Goal: Task Accomplishment & Management: Manage account settings

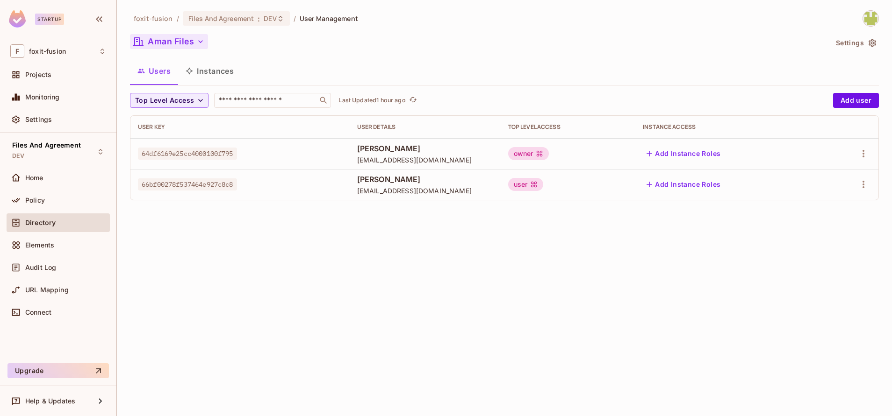
click at [170, 42] on button "Aman Files" at bounding box center [169, 41] width 78 height 15
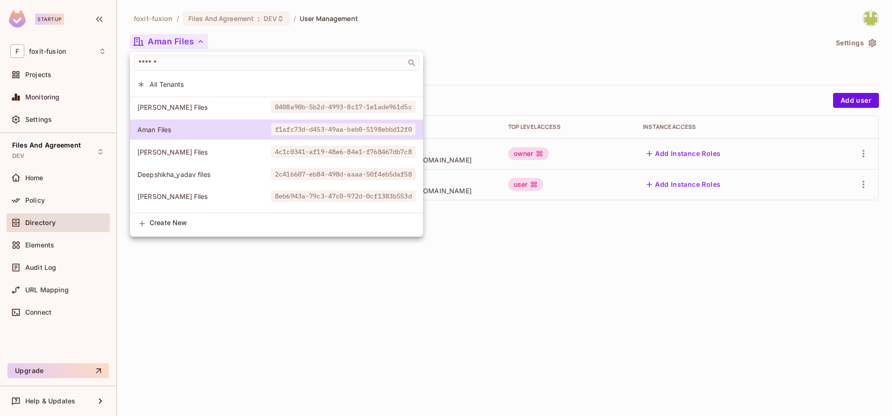
click at [537, 277] on div at bounding box center [446, 208] width 892 height 416
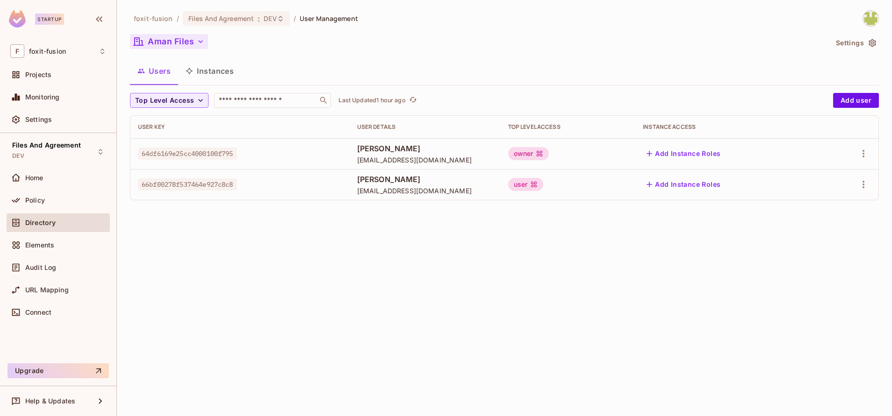
click at [190, 39] on button "Aman Files" at bounding box center [169, 41] width 78 height 15
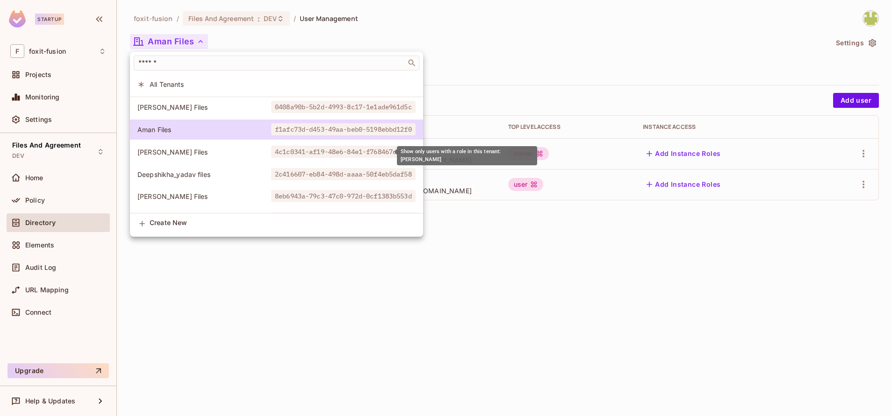
click at [271, 152] on span "4c1c0341-af19-48e6-84e1-f768467db7c8" at bounding box center [343, 152] width 144 height 12
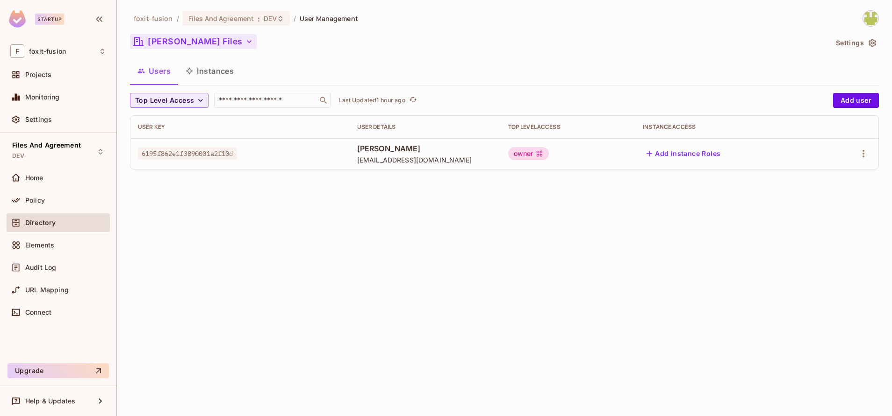
click at [176, 42] on button "[PERSON_NAME] Files" at bounding box center [193, 41] width 127 height 15
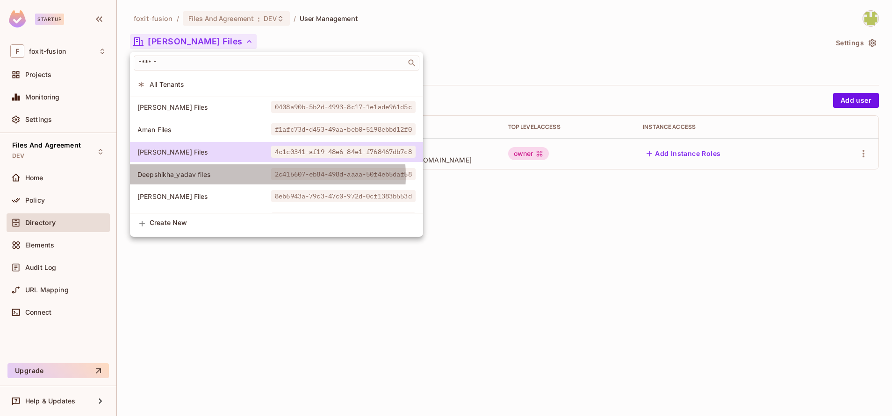
click at [271, 176] on span "2c416607-eb84-498d-aaaa-50f4eb5daf58" at bounding box center [343, 174] width 144 height 12
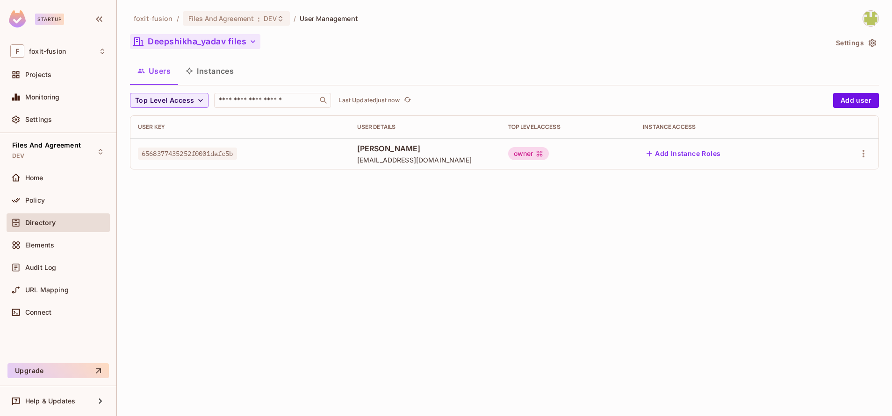
click at [214, 38] on button "Deepshikha_yadav files" at bounding box center [195, 41] width 130 height 15
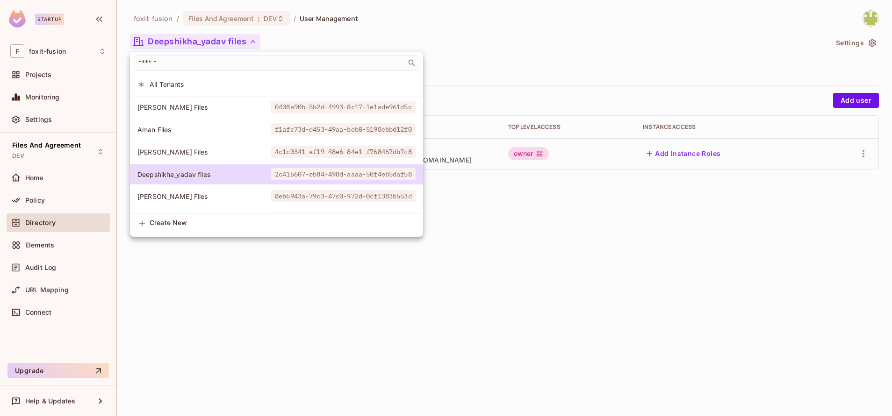
click at [474, 195] on div at bounding box center [446, 208] width 892 height 416
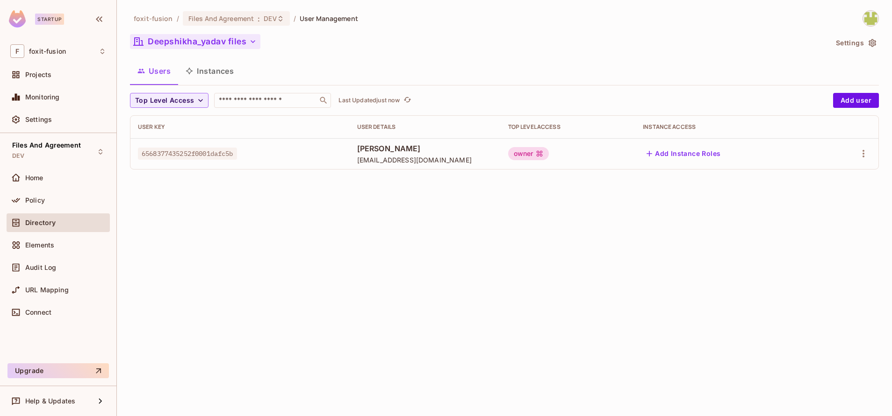
click at [236, 36] on button "Deepshikha_yadav files" at bounding box center [195, 41] width 130 height 15
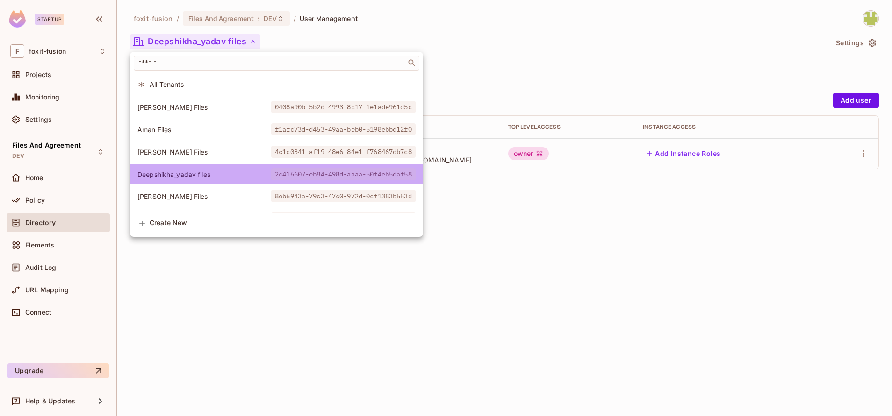
click at [352, 175] on span "2c416607-eb84-498d-aaaa-50f4eb5daf58" at bounding box center [343, 174] width 144 height 12
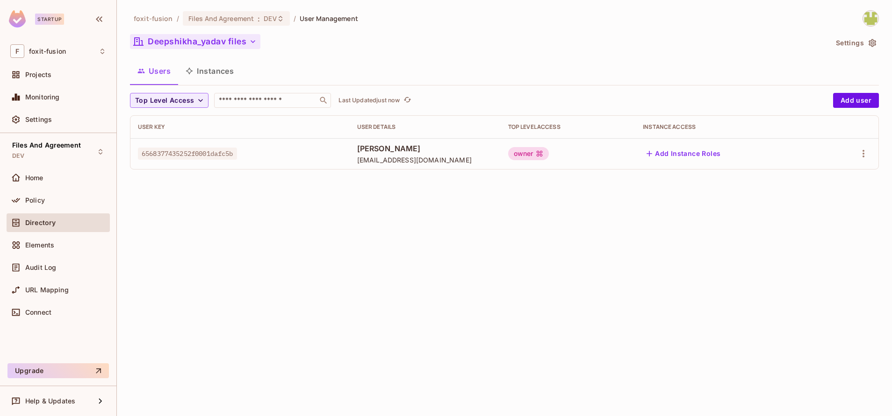
click at [199, 36] on button "Deepshikha_yadav files" at bounding box center [195, 41] width 130 height 15
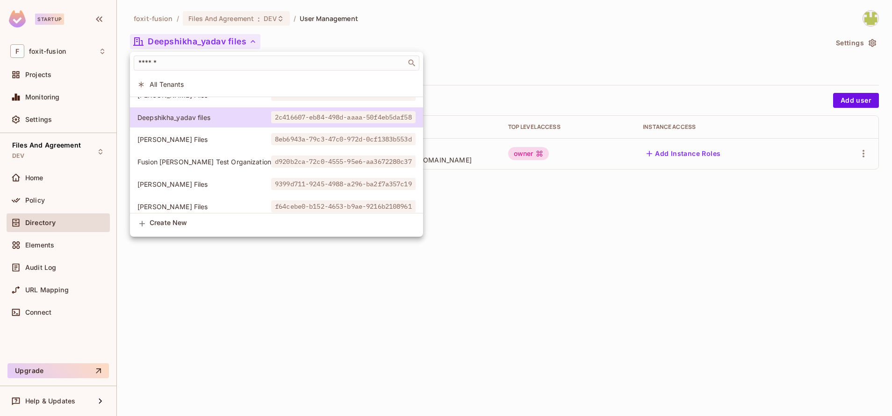
scroll to position [60, 0]
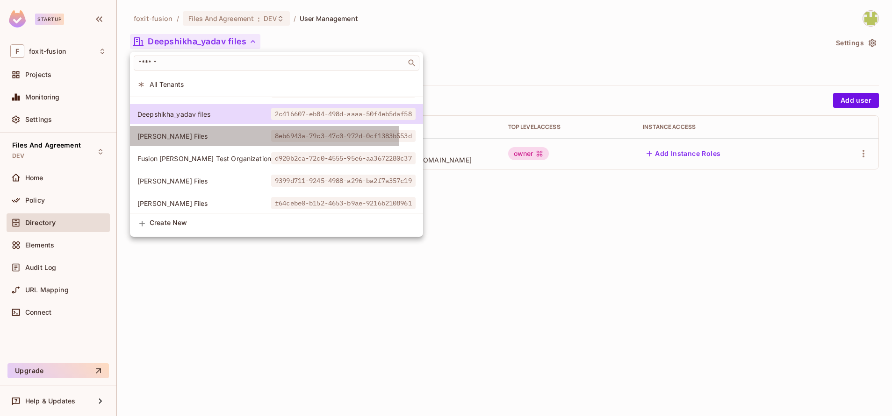
click at [271, 136] on span "8eb6943a-79c3-47c0-972d-0cf1383b553d" at bounding box center [343, 136] width 144 height 12
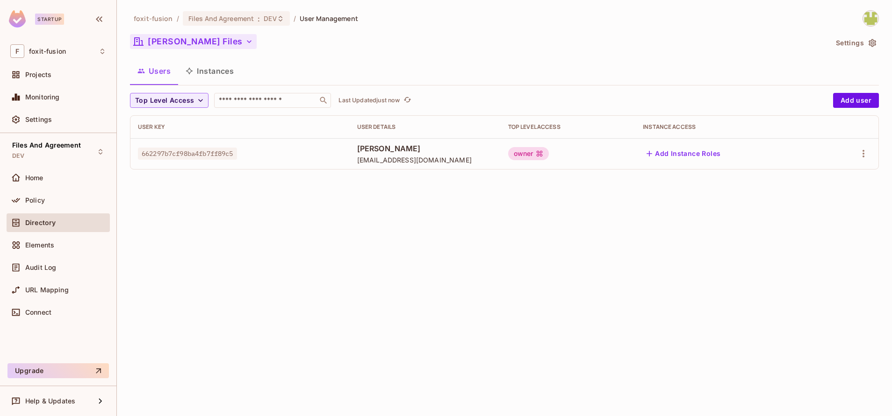
click at [180, 44] on button "[PERSON_NAME] Files" at bounding box center [193, 41] width 127 height 15
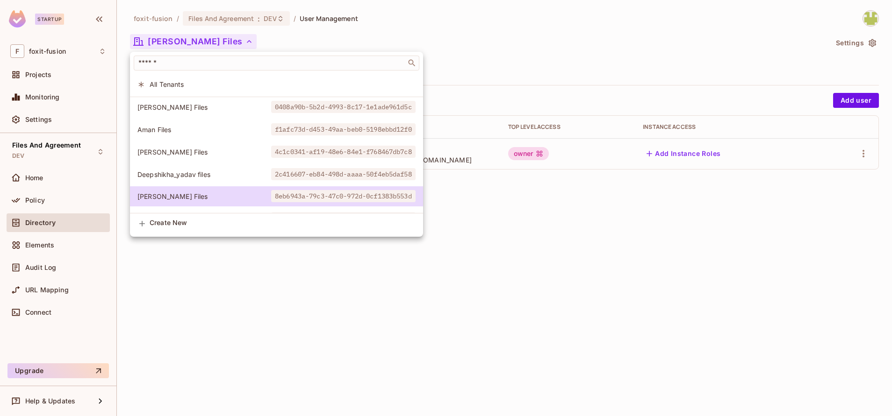
click at [588, 269] on div at bounding box center [446, 208] width 892 height 416
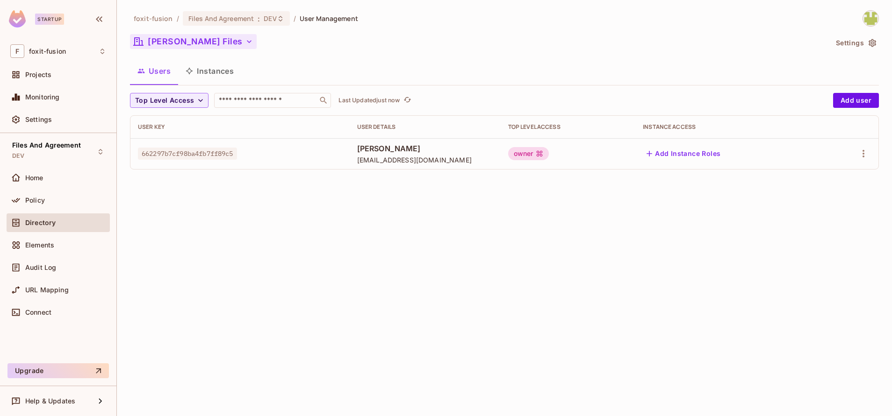
click at [180, 45] on button "[PERSON_NAME] Files" at bounding box center [193, 41] width 127 height 15
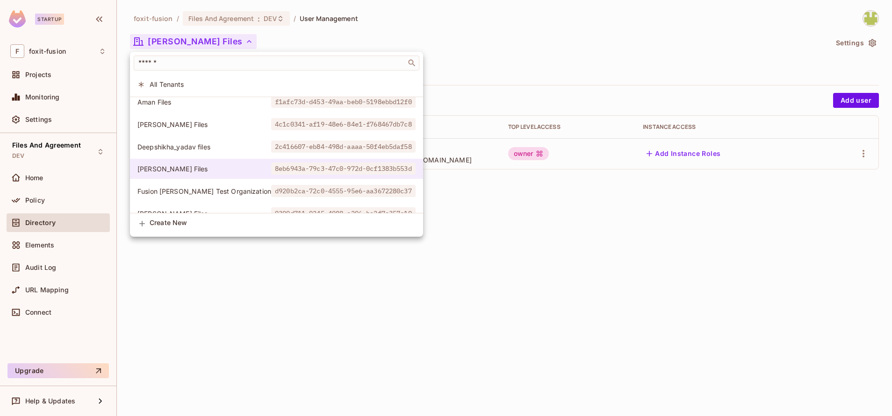
scroll to position [51, 0]
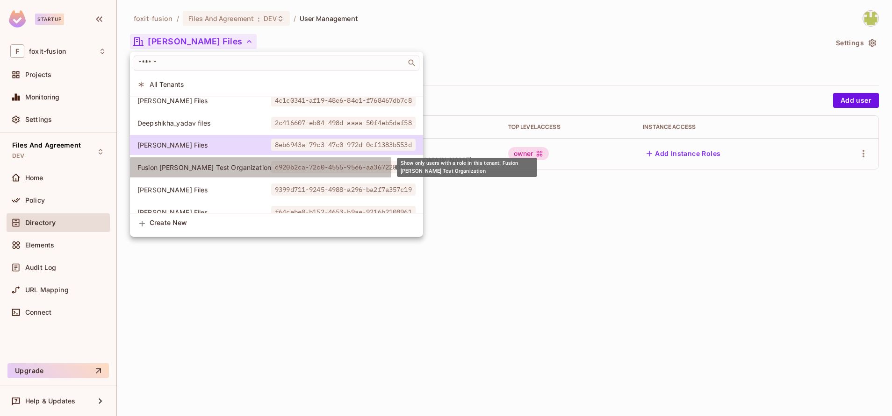
click at [229, 166] on span "Fusion [PERSON_NAME] Test Organization" at bounding box center [204, 167] width 134 height 9
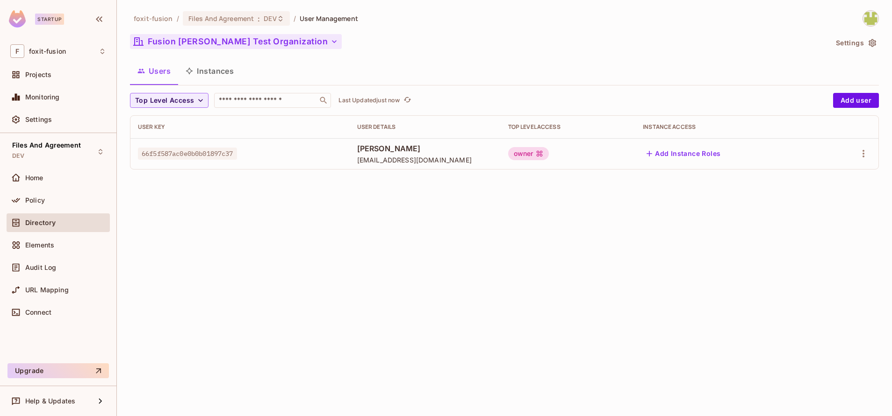
click at [227, 42] on button "Fusion [PERSON_NAME] Test Organization" at bounding box center [236, 41] width 212 height 15
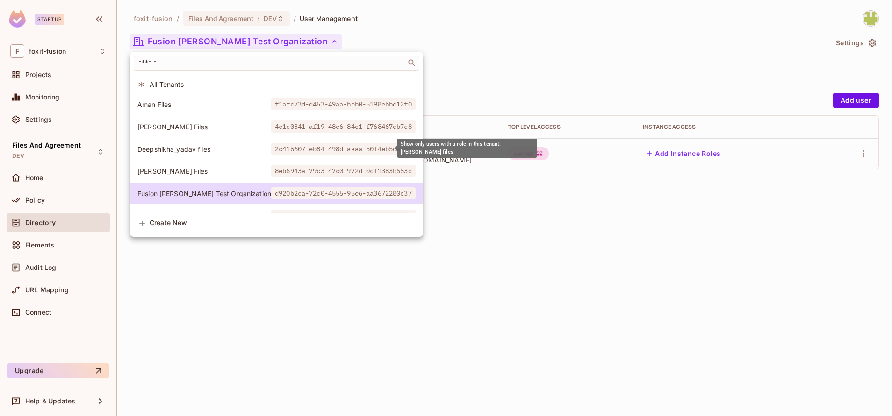
scroll to position [49, 0]
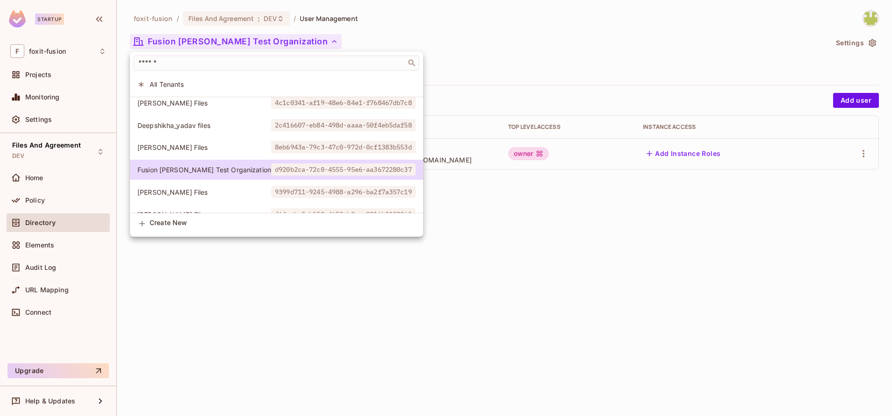
click at [491, 260] on div at bounding box center [446, 208] width 892 height 416
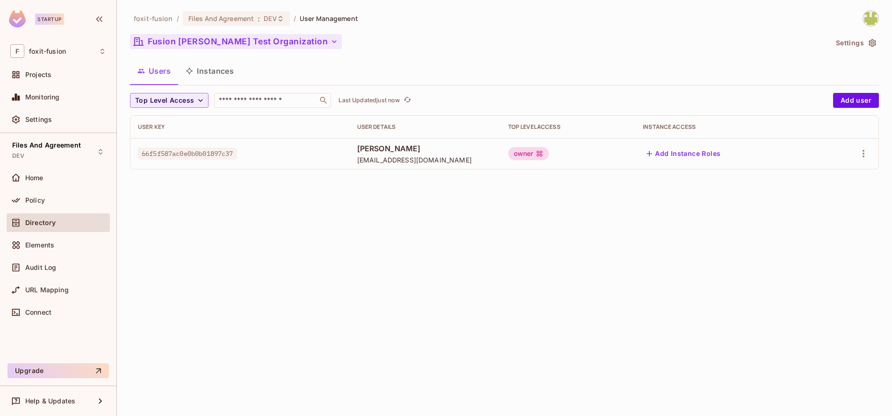
click at [162, 39] on button "Fusion [PERSON_NAME] Test Organization" at bounding box center [236, 41] width 212 height 15
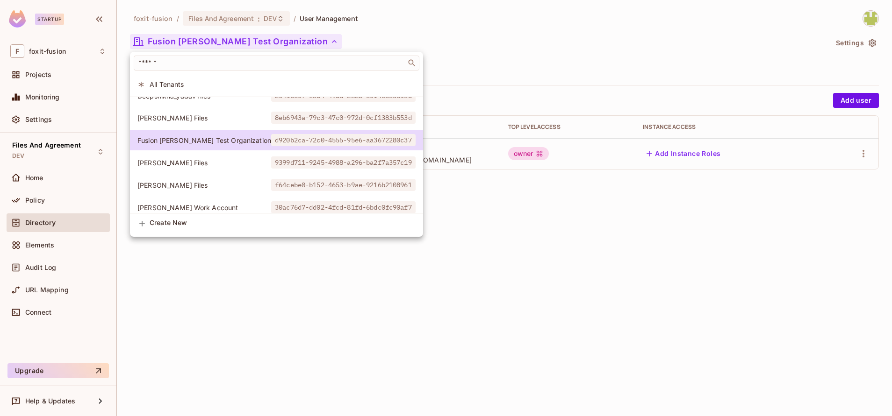
scroll to position [108, 0]
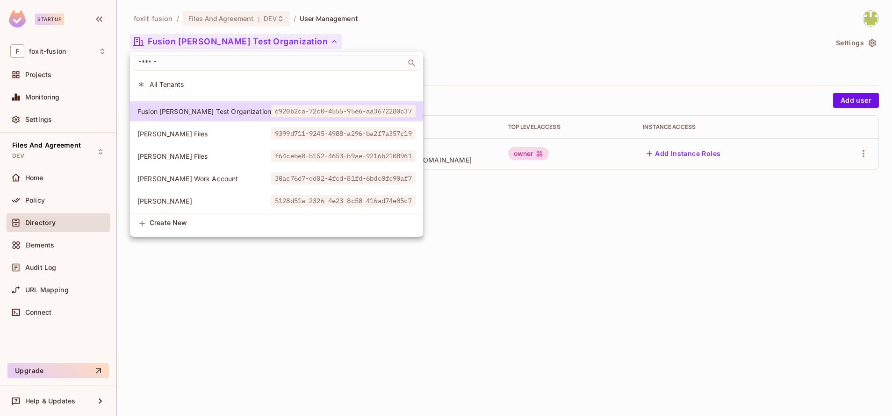
click at [271, 130] on span "9399d711-9245-4988-a296-ba2f7a357c19" at bounding box center [343, 134] width 144 height 12
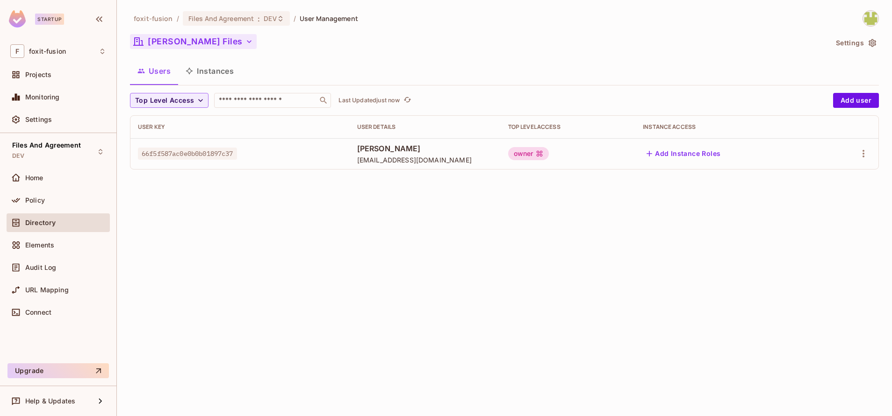
click at [162, 41] on button "[PERSON_NAME] Files" at bounding box center [193, 41] width 127 height 15
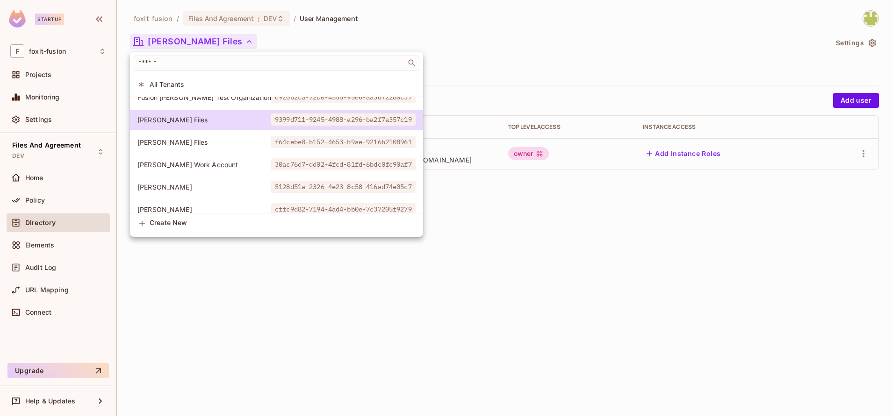
scroll to position [120, 0]
click at [526, 206] on div at bounding box center [446, 208] width 892 height 416
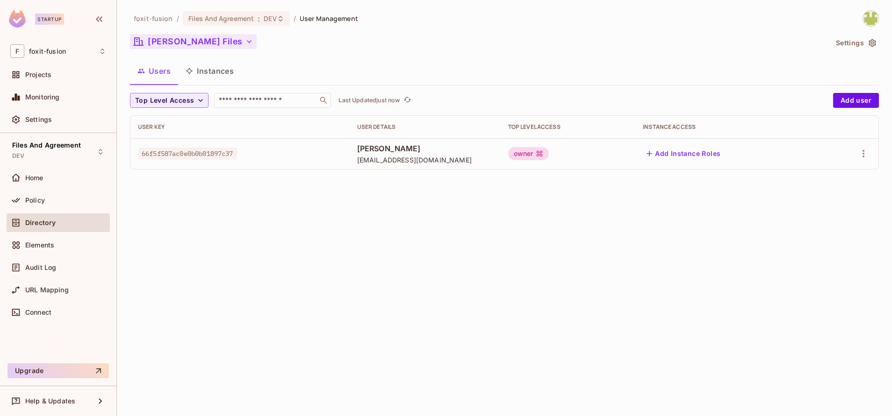
click at [179, 46] on button "[PERSON_NAME] Files" at bounding box center [193, 41] width 127 height 15
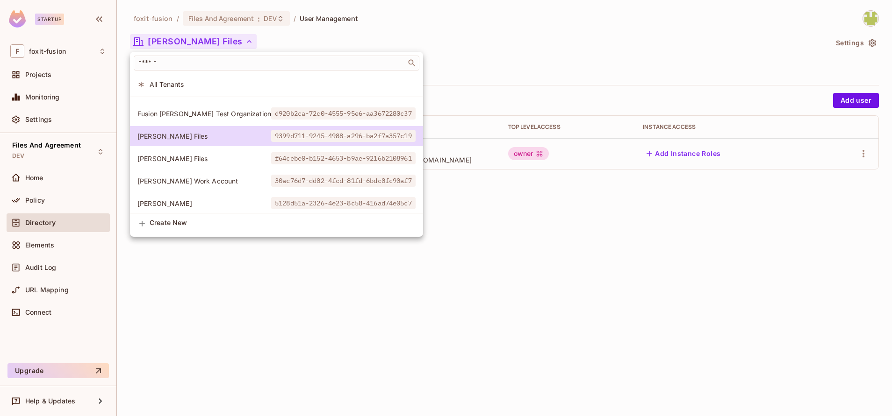
scroll to position [119, 0]
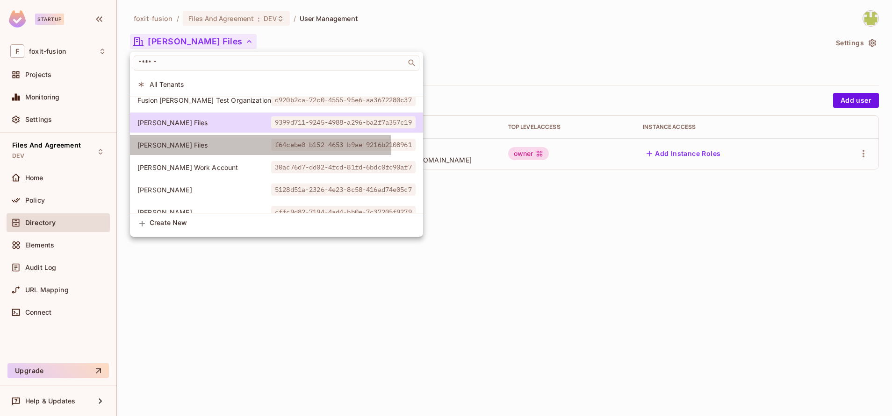
click at [230, 149] on span "[PERSON_NAME] Files" at bounding box center [204, 145] width 134 height 9
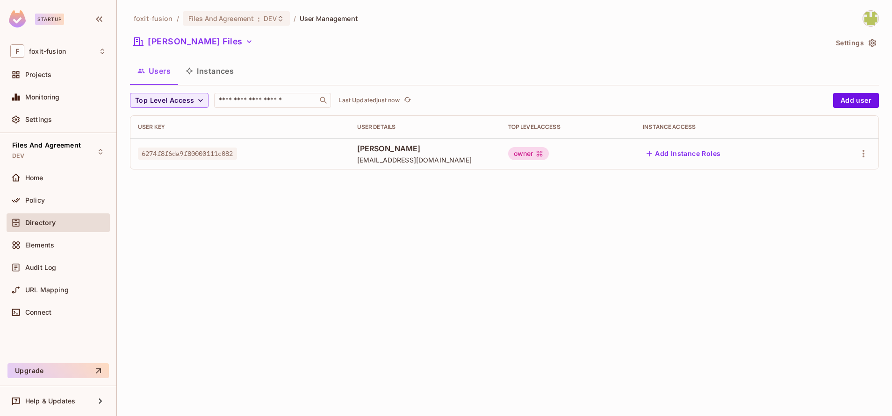
click at [176, 28] on div "foxit-fusion / Files And Agreement : DEV / User Management [PERSON_NAME] Files …" at bounding box center [504, 93] width 749 height 167
click at [178, 53] on div "foxit-fusion / Files And Agreement : DEV / User Management [PERSON_NAME] Files …" at bounding box center [504, 93] width 749 height 167
click at [201, 48] on button "[PERSON_NAME] Files" at bounding box center [193, 41] width 127 height 15
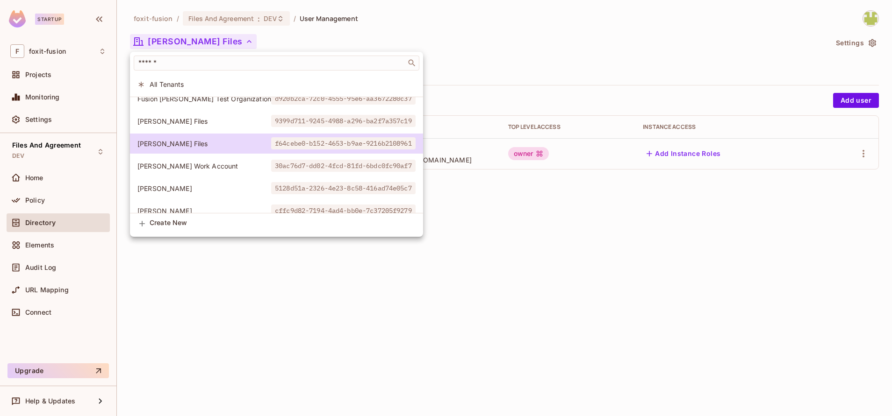
scroll to position [123, 0]
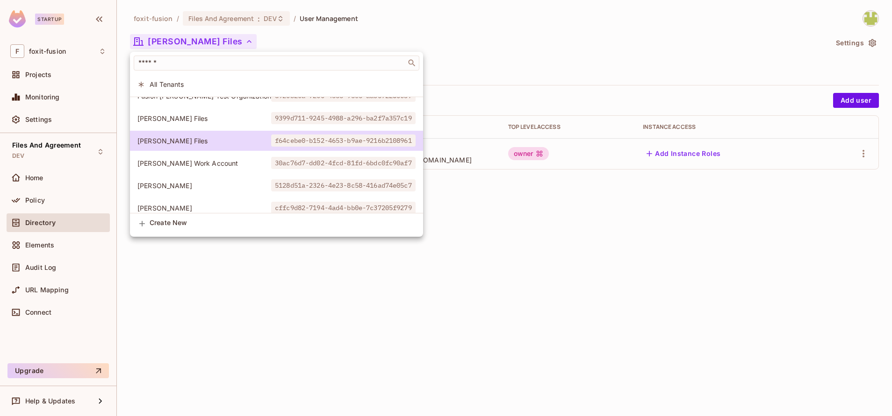
click at [206, 162] on span "[PERSON_NAME] Work Account" at bounding box center [204, 163] width 134 height 9
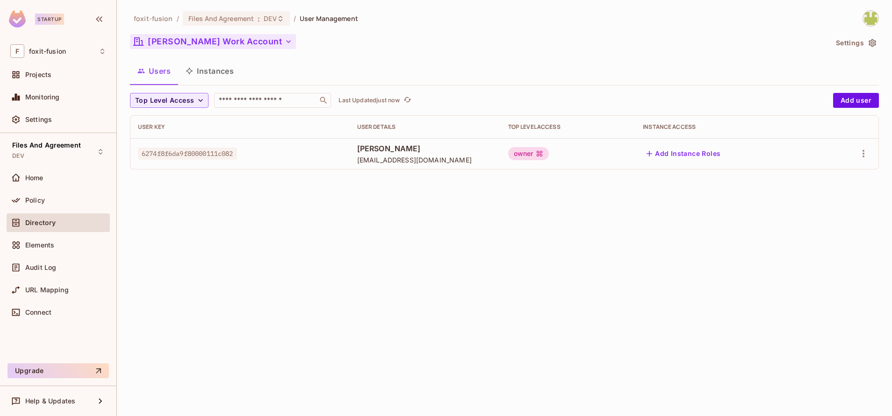
click at [201, 35] on button "[PERSON_NAME] Work Account" at bounding box center [213, 41] width 166 height 15
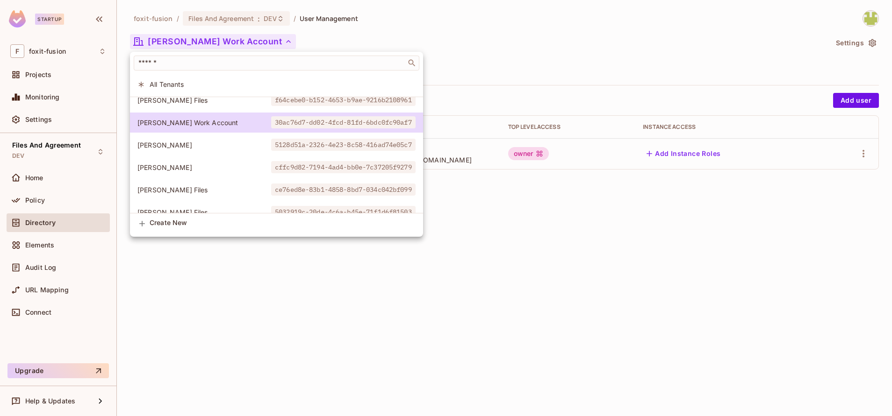
scroll to position [164, 0]
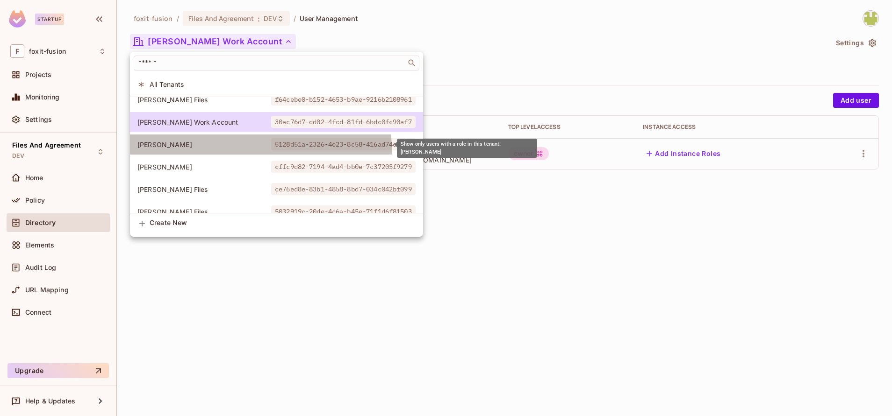
click at [227, 150] on li "[PERSON_NAME] Files 5128d51a-2326-4e23-8c58-416ad74e05c7" at bounding box center [276, 145] width 293 height 20
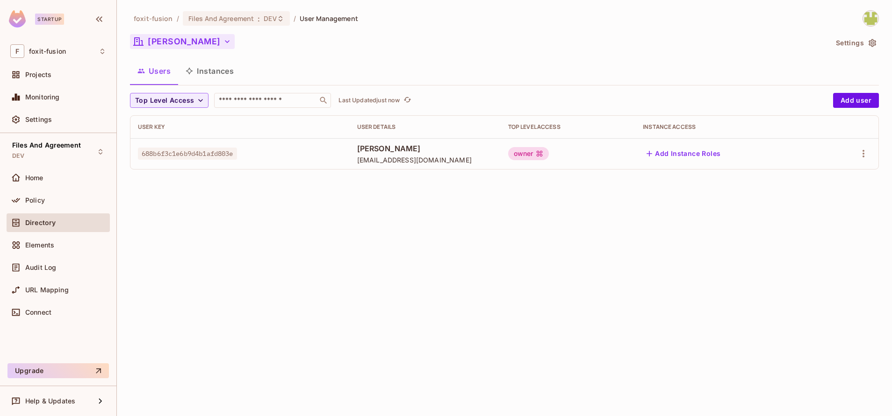
click at [180, 47] on button "[PERSON_NAME]" at bounding box center [182, 41] width 105 height 15
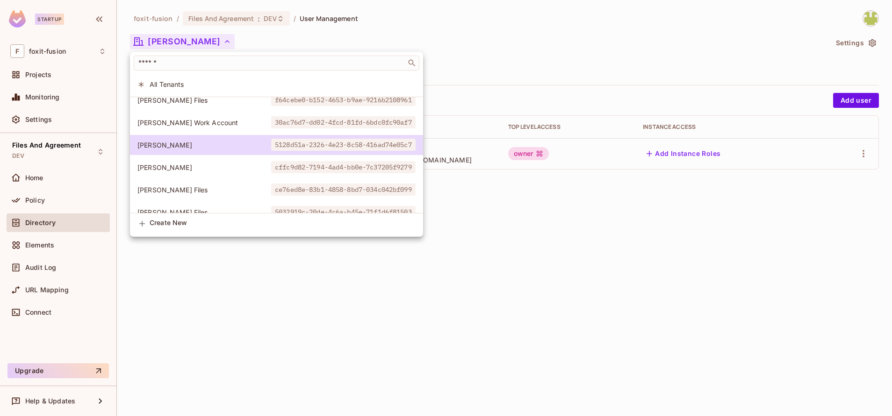
scroll to position [174, 0]
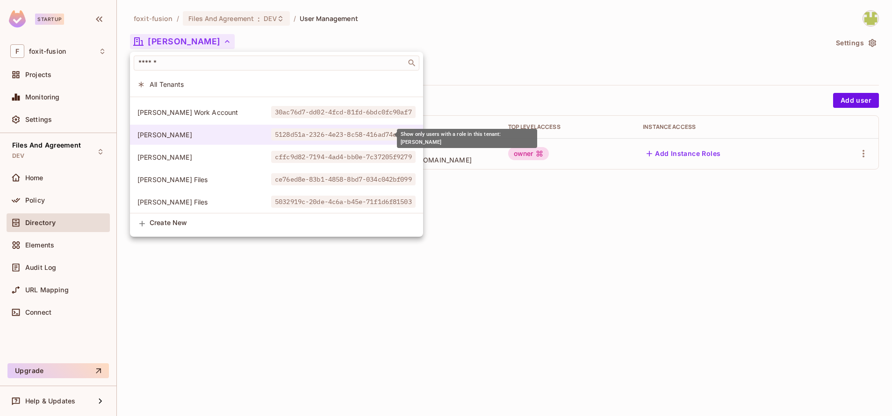
drag, startPoint x: 232, startPoint y: 136, endPoint x: 389, endPoint y: 140, distance: 157.6
click at [389, 140] on li "[PERSON_NAME] Files 5128d51a-2326-4e23-8c58-416ad74e05c7" at bounding box center [276, 135] width 293 height 20
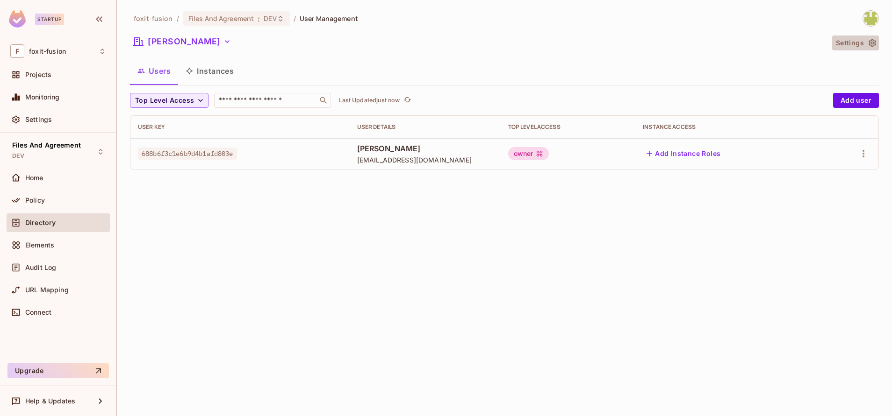
click at [845, 49] on button "Settings" at bounding box center [855, 43] width 47 height 15
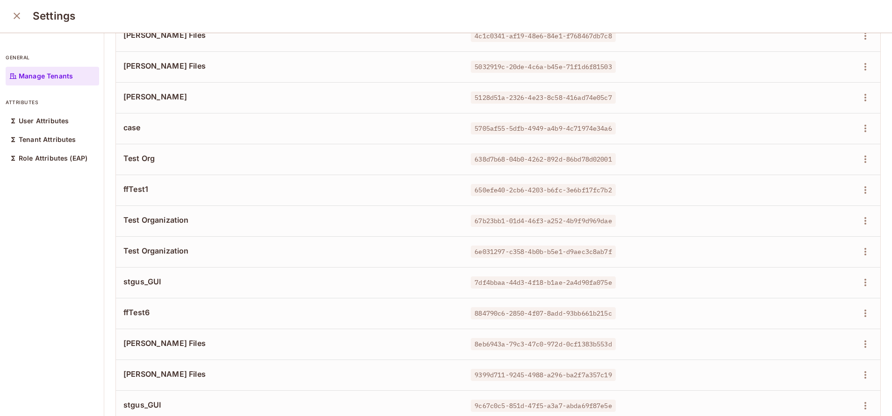
scroll to position [309, 0]
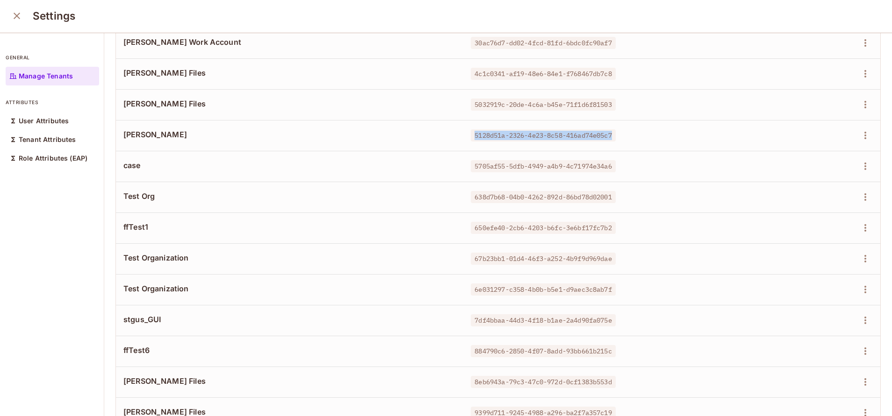
drag, startPoint x: 464, startPoint y: 136, endPoint x: 618, endPoint y: 138, distance: 153.8
click at [618, 138] on div "5128d51a-2326-4e23-8c58-416ad74e05c7" at bounding box center [609, 135] width 277 height 9
copy span "5128d51a-2326-4e23-8c58-416ad74e05c7"
click at [860, 138] on icon "button" at bounding box center [865, 135] width 11 height 11
click at [792, 201] on div "Delete Tenant" at bounding box center [810, 198] width 44 height 9
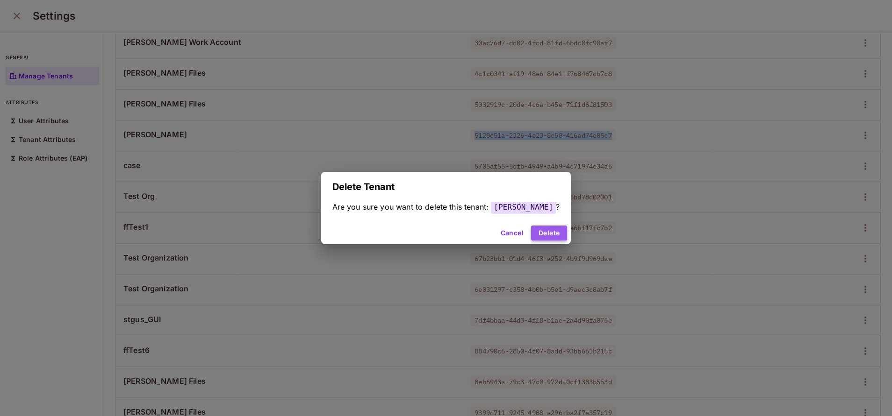
click at [532, 230] on button "Delete" at bounding box center [549, 233] width 36 height 15
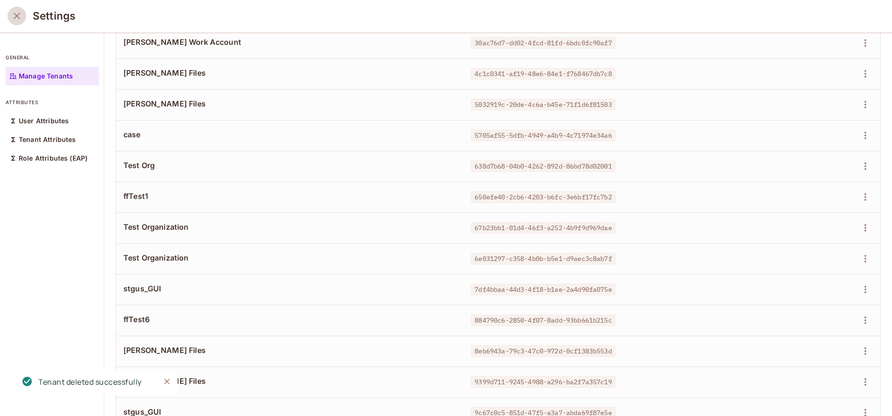
click at [18, 21] on icon "close" at bounding box center [16, 15] width 11 height 11
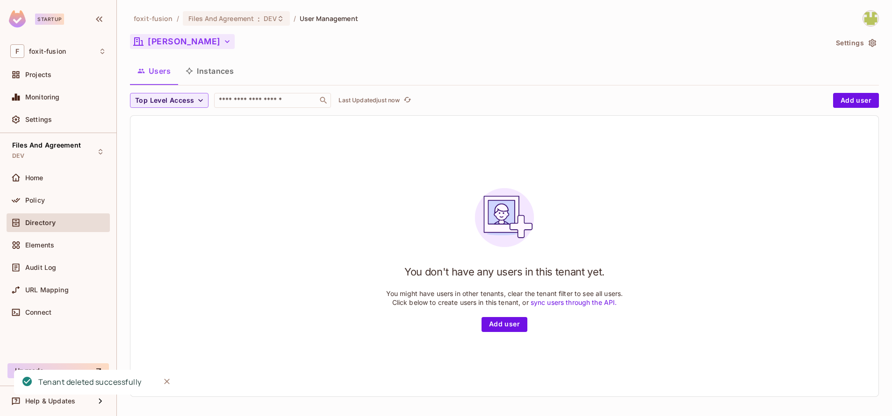
click at [193, 43] on button "[PERSON_NAME]" at bounding box center [182, 41] width 105 height 15
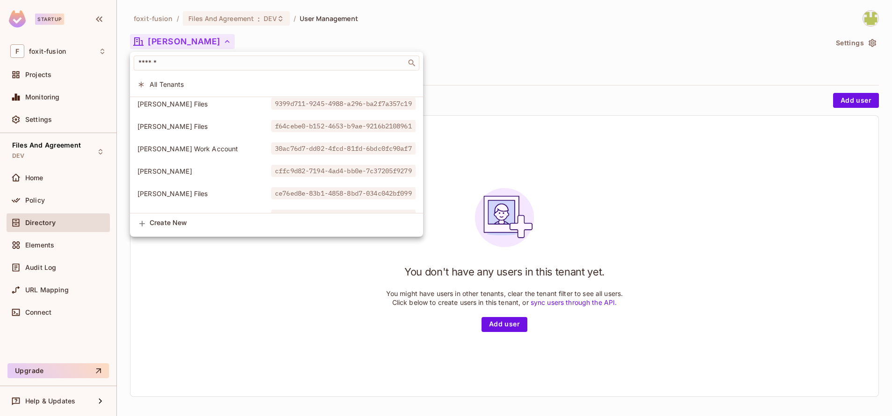
scroll to position [143, 0]
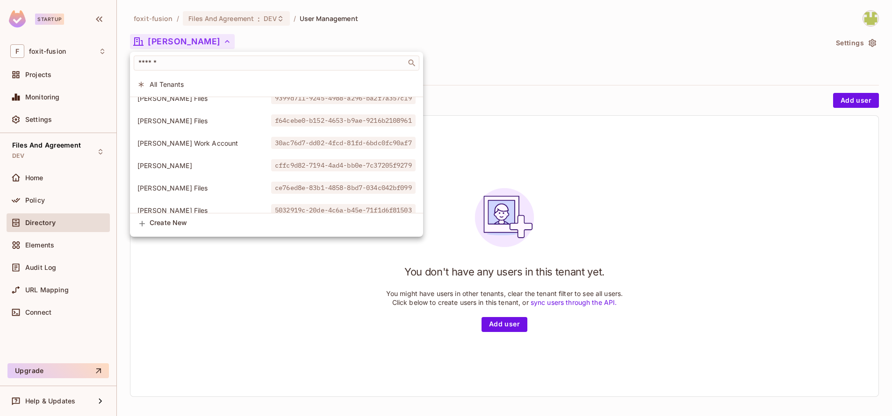
click at [193, 168] on span "[PERSON_NAME]" at bounding box center [204, 165] width 134 height 9
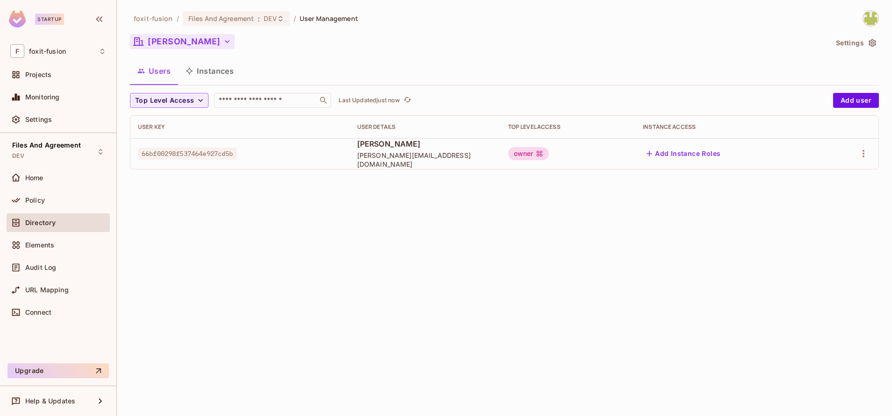
click at [188, 45] on button "[PERSON_NAME]" at bounding box center [182, 41] width 105 height 15
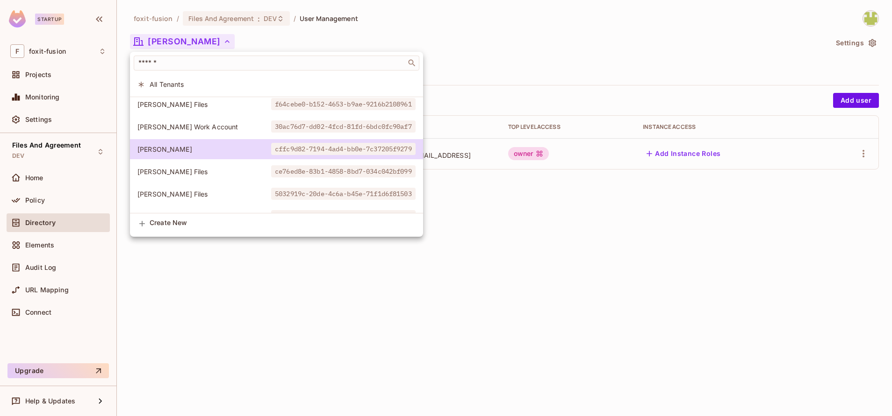
scroll to position [182, 0]
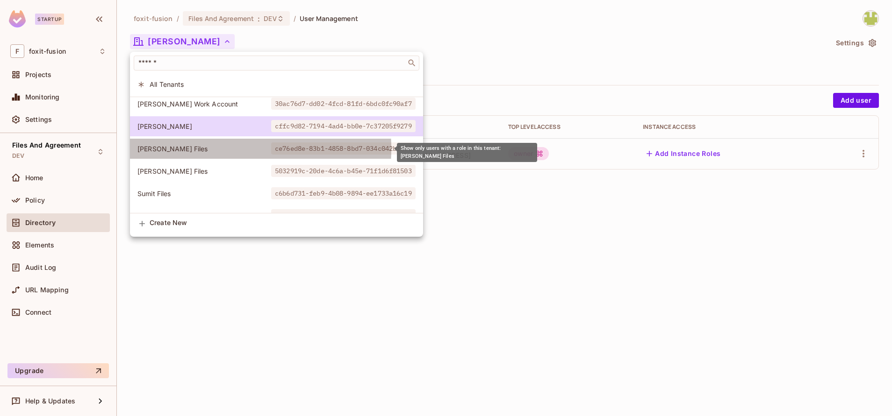
click at [201, 149] on span "[PERSON_NAME] Files" at bounding box center [204, 148] width 134 height 9
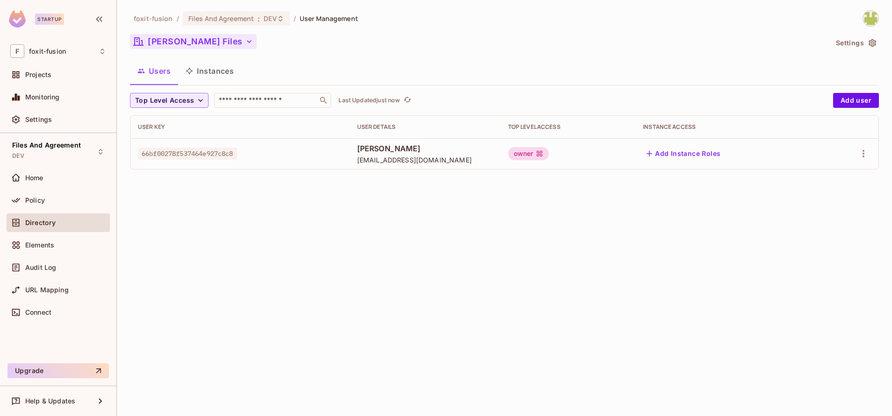
click at [144, 42] on button "[PERSON_NAME] Files" at bounding box center [193, 41] width 127 height 15
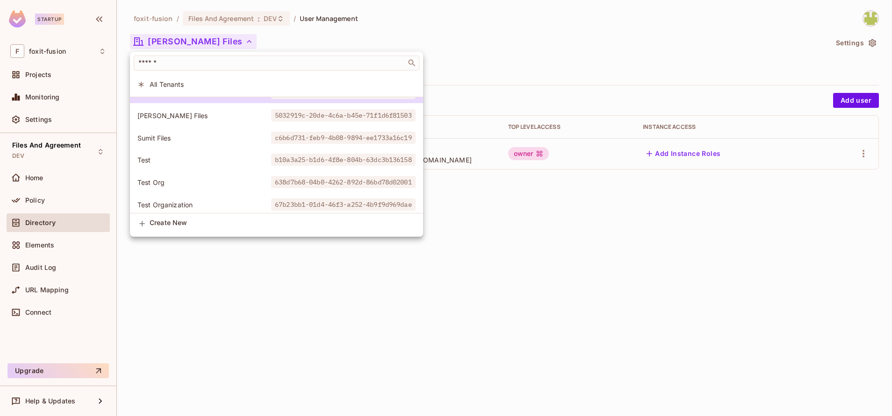
scroll to position [238, 0]
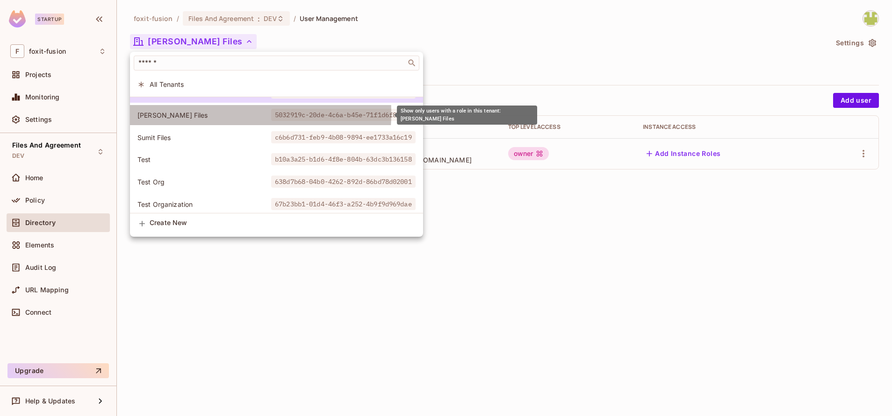
click at [188, 113] on span "[PERSON_NAME] Files" at bounding box center [204, 115] width 134 height 9
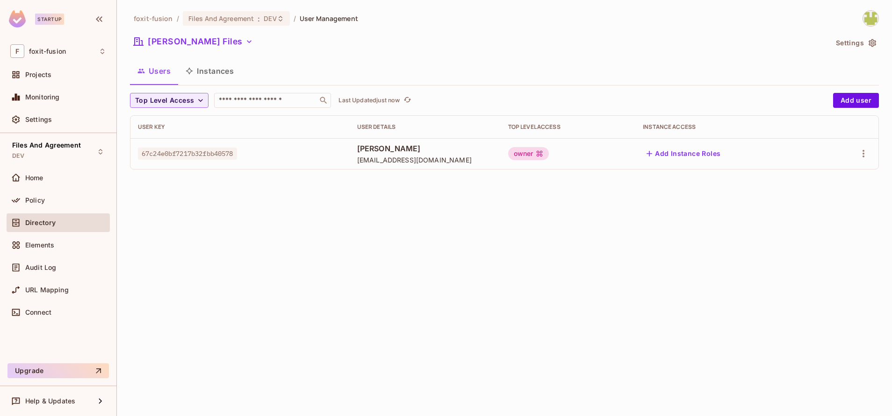
click at [177, 50] on div "[PERSON_NAME] Files" at bounding box center [478, 43] width 697 height 18
click at [177, 40] on button "[PERSON_NAME] Files" at bounding box center [193, 41] width 127 height 15
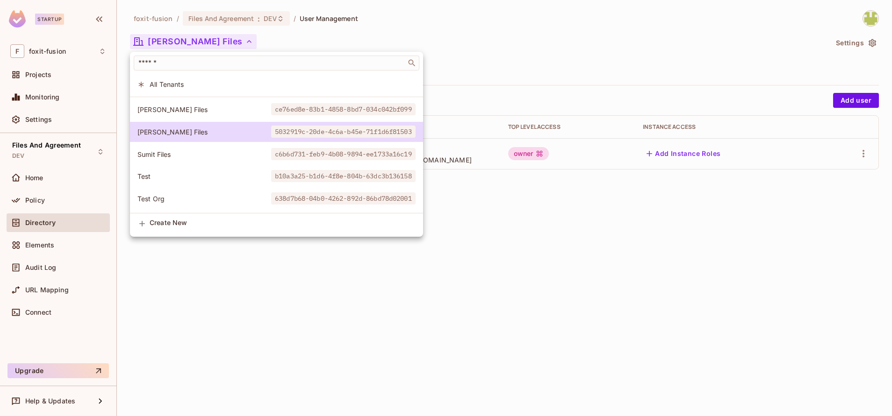
scroll to position [221, 0]
click at [475, 206] on div at bounding box center [446, 208] width 892 height 416
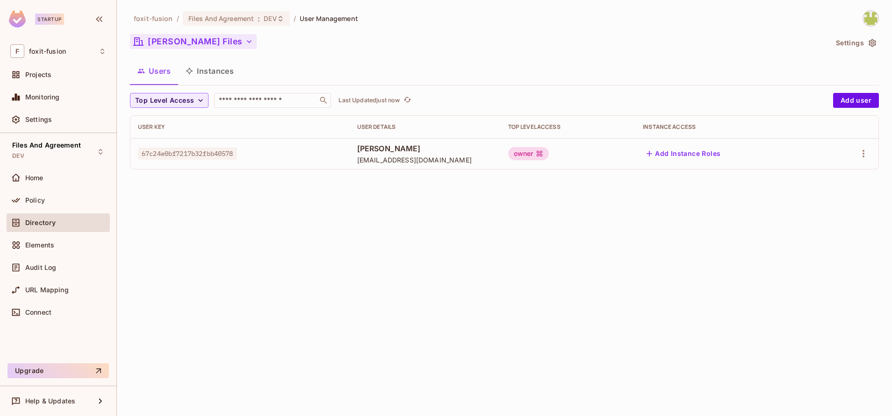
click at [151, 43] on button "[PERSON_NAME] Files" at bounding box center [193, 41] width 127 height 15
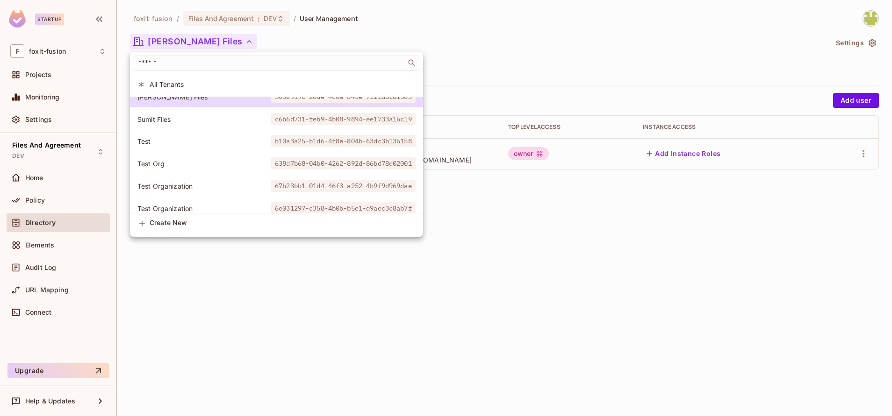
scroll to position [248, 0]
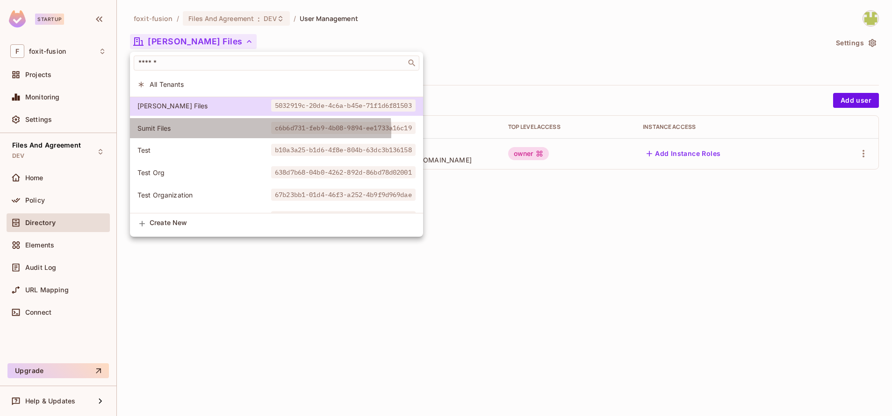
click at [176, 132] on span "Sumit Files" at bounding box center [204, 128] width 134 height 9
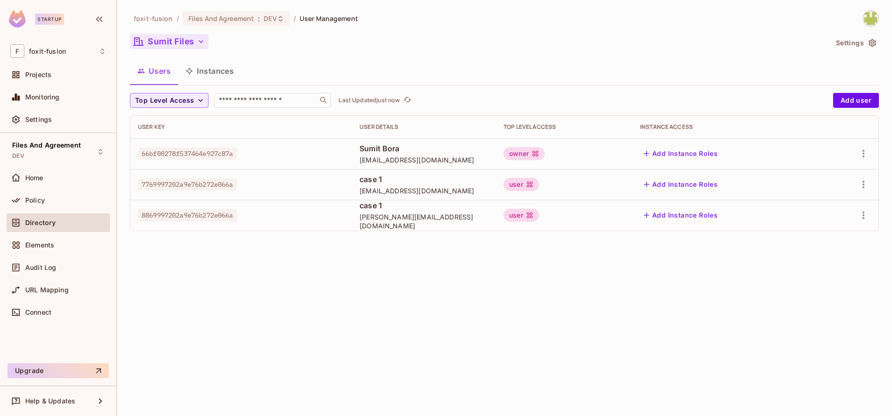
click at [186, 40] on button "Sumit Files" at bounding box center [169, 41] width 79 height 15
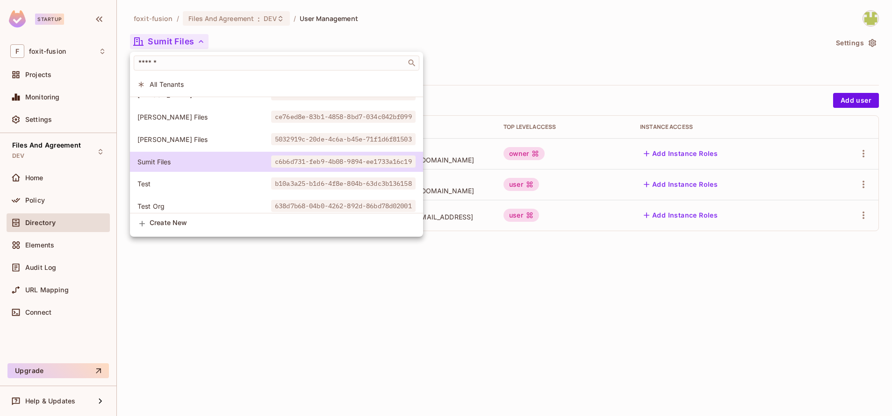
scroll to position [227, 0]
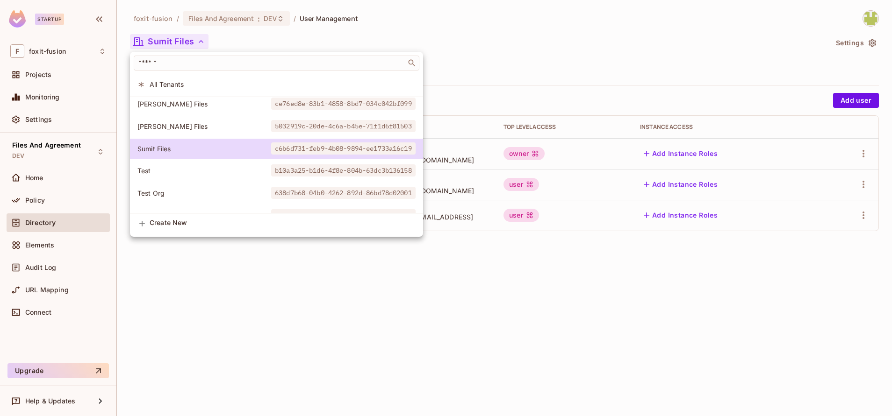
click at [463, 251] on div at bounding box center [446, 208] width 892 height 416
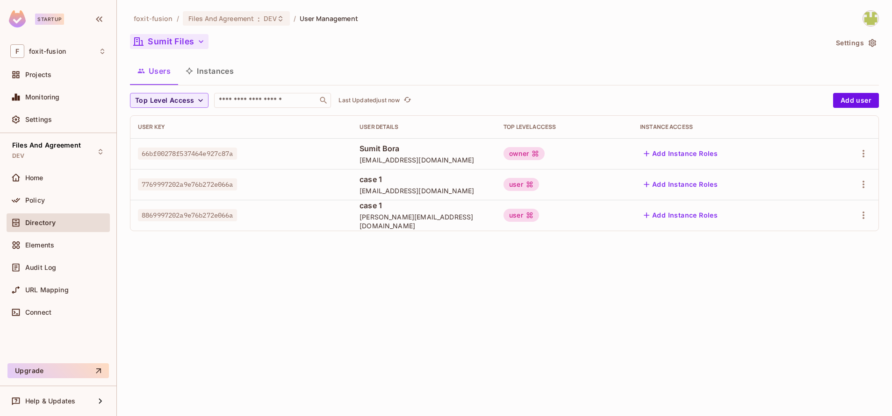
click at [170, 43] on button "Sumit Files" at bounding box center [169, 41] width 79 height 15
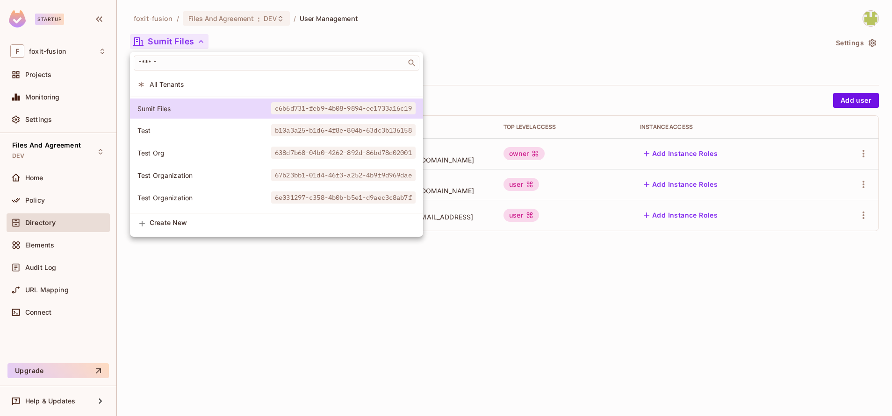
scroll to position [268, 0]
click at [248, 136] on li "Test b10a3a25-b1d6-4f8e-804b-63dc3b136158" at bounding box center [276, 130] width 293 height 20
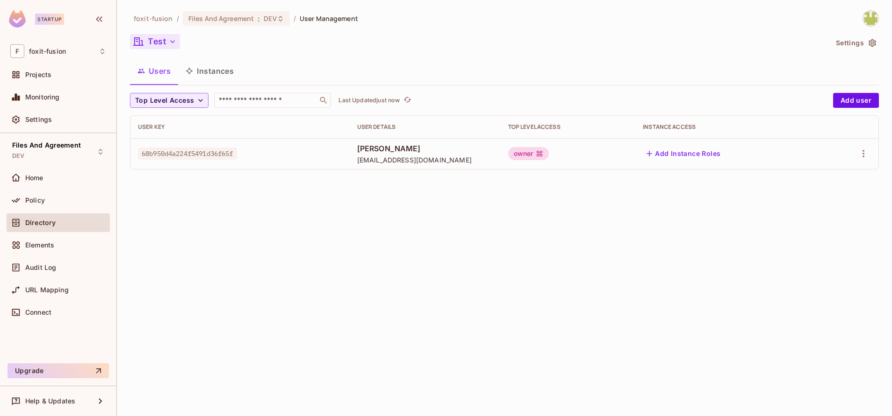
click at [151, 43] on button "Test" at bounding box center [155, 41] width 50 height 15
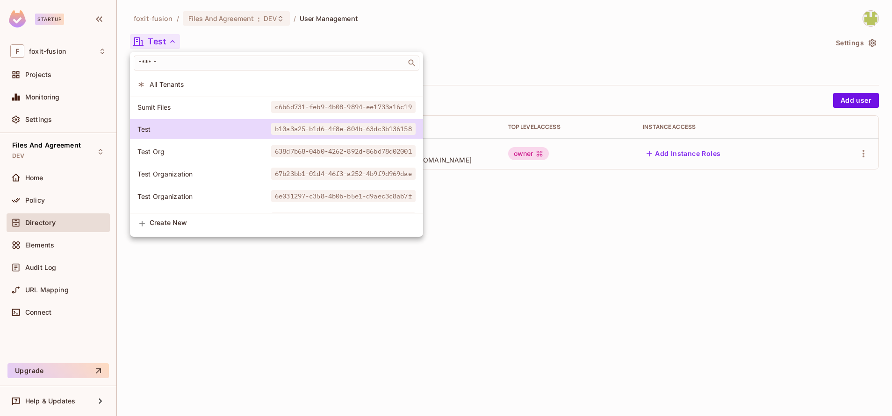
scroll to position [283, 0]
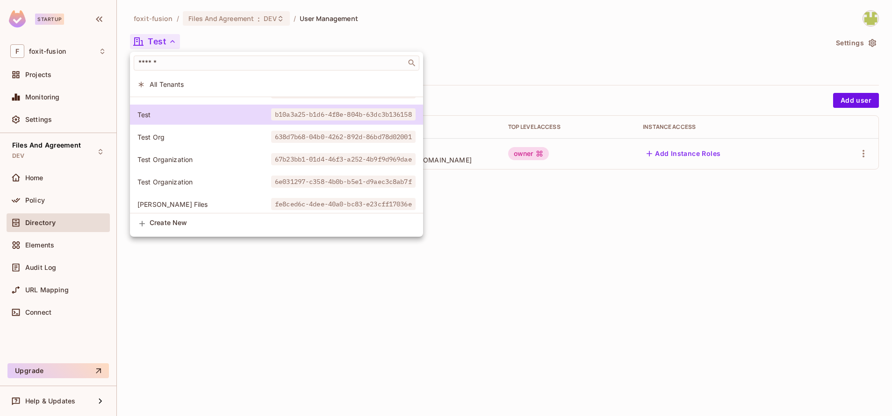
click at [553, 49] on div at bounding box center [446, 208] width 892 height 416
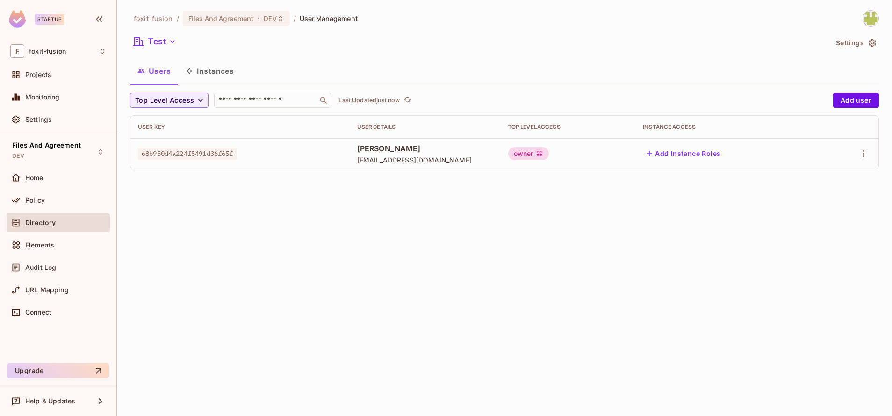
click at [860, 41] on button "Settings" at bounding box center [855, 43] width 47 height 15
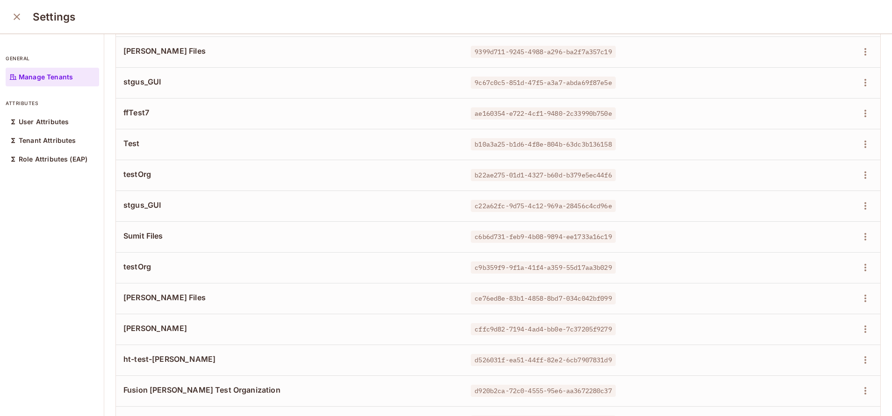
scroll to position [641, 0]
click at [860, 145] on icon "button" at bounding box center [865, 143] width 11 height 11
click at [810, 209] on div "Delete Tenant" at bounding box center [810, 206] width 44 height 9
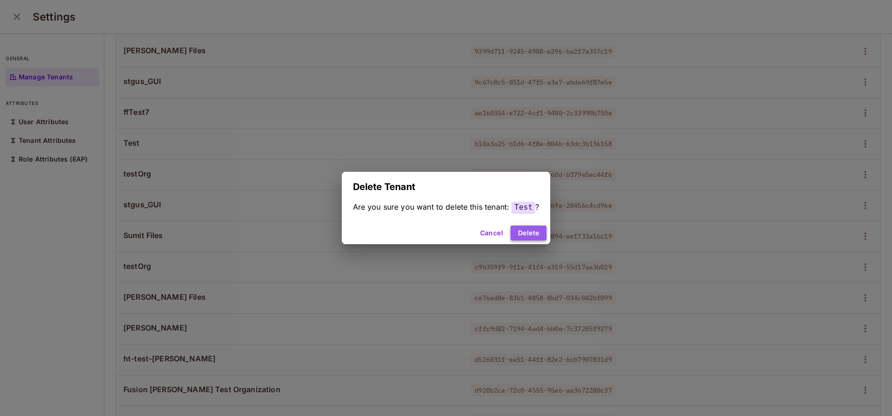
click at [533, 231] on button "Delete" at bounding box center [528, 233] width 36 height 15
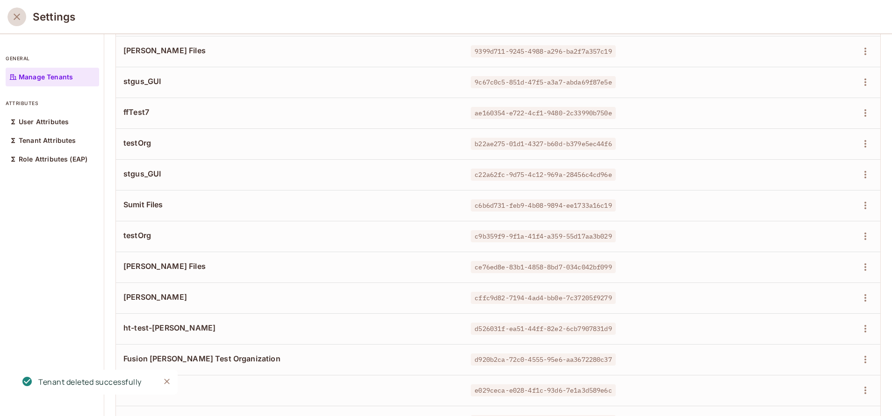
click at [13, 22] on icon "close" at bounding box center [16, 16] width 11 height 11
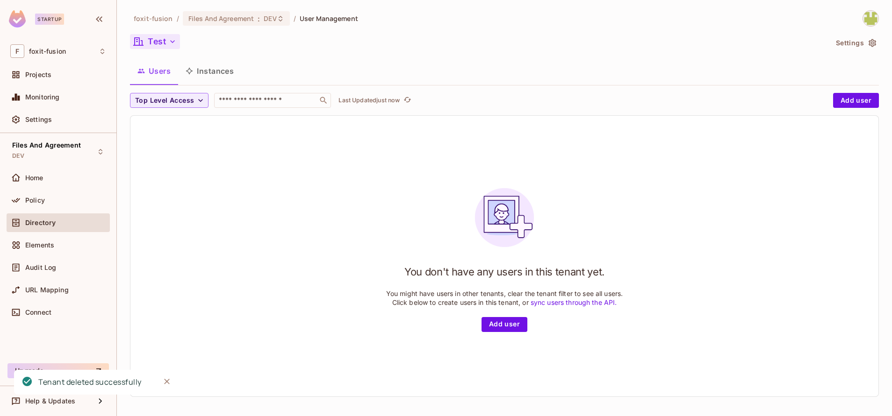
click at [173, 37] on icon "button" at bounding box center [172, 41] width 9 height 9
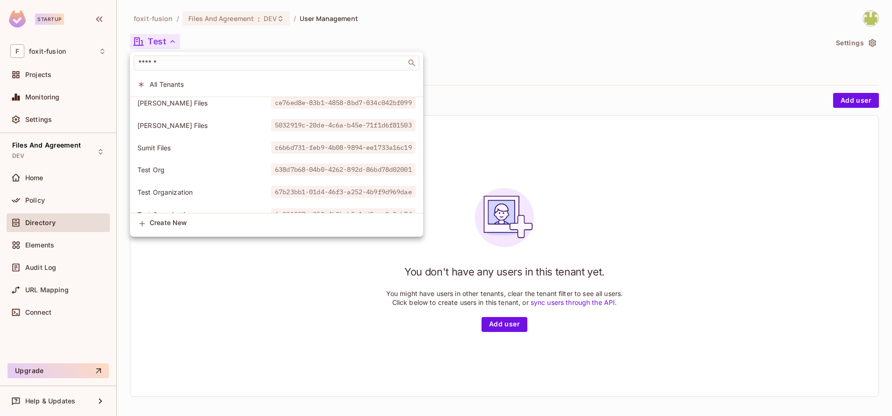
scroll to position [231, 0]
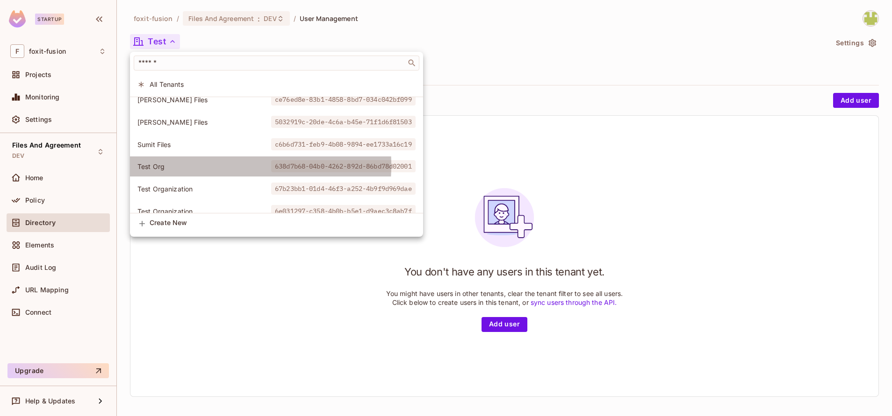
click at [180, 165] on span "Test Org" at bounding box center [204, 166] width 134 height 9
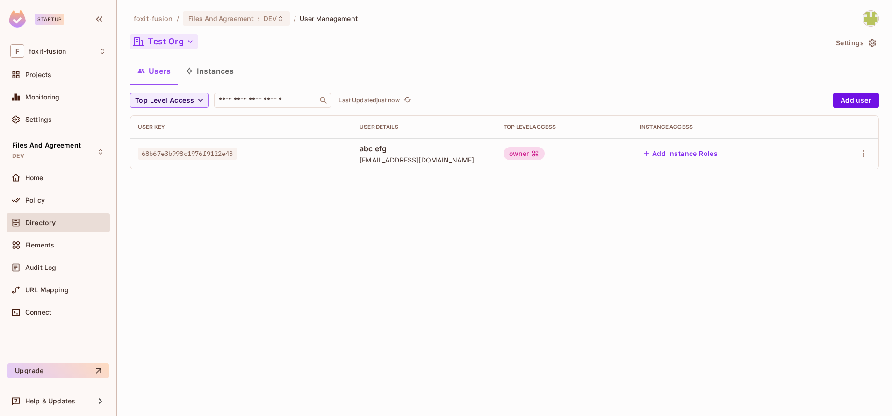
click at [182, 37] on button "Test Org" at bounding box center [164, 41] width 68 height 15
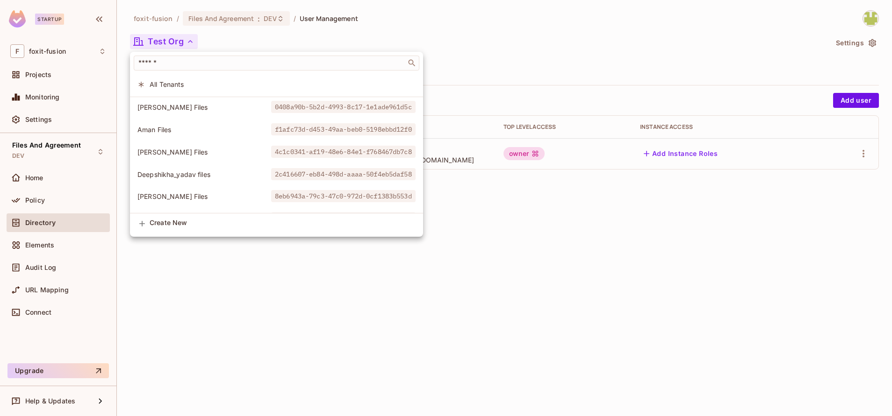
click at [182, 37] on div at bounding box center [446, 208] width 892 height 416
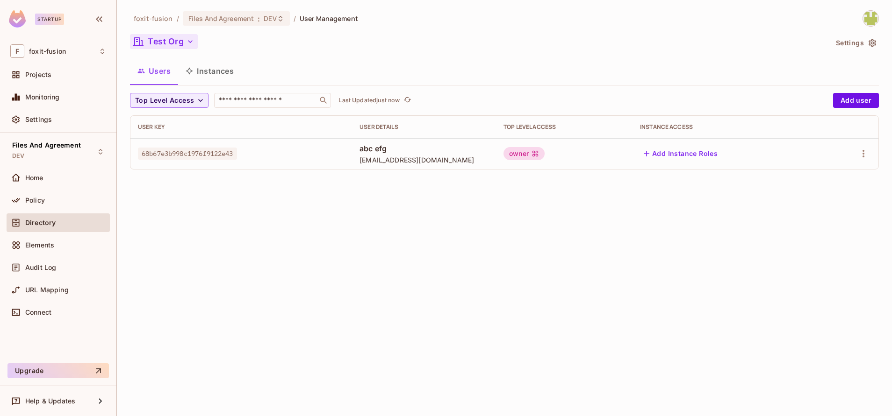
click at [182, 37] on button "Test Org" at bounding box center [164, 41] width 68 height 15
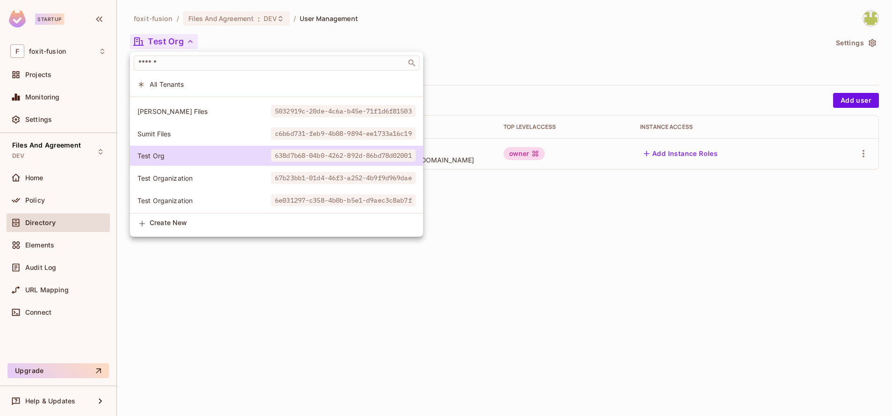
scroll to position [243, 0]
click at [466, 201] on div at bounding box center [446, 208] width 892 height 416
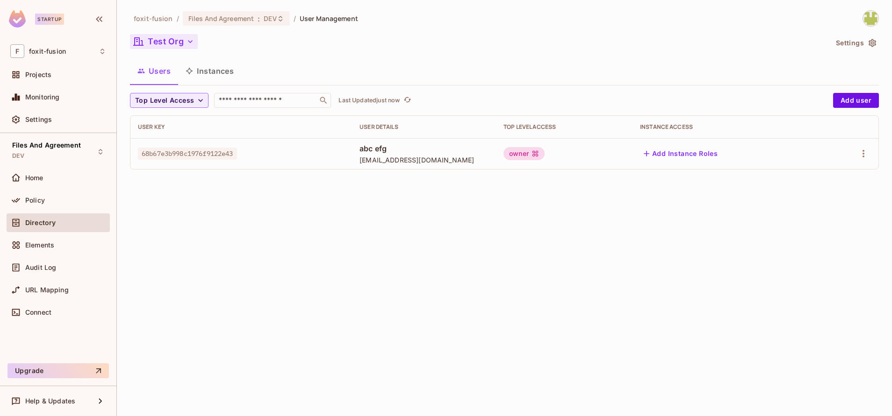
click at [176, 46] on button "Test Org" at bounding box center [164, 41] width 68 height 15
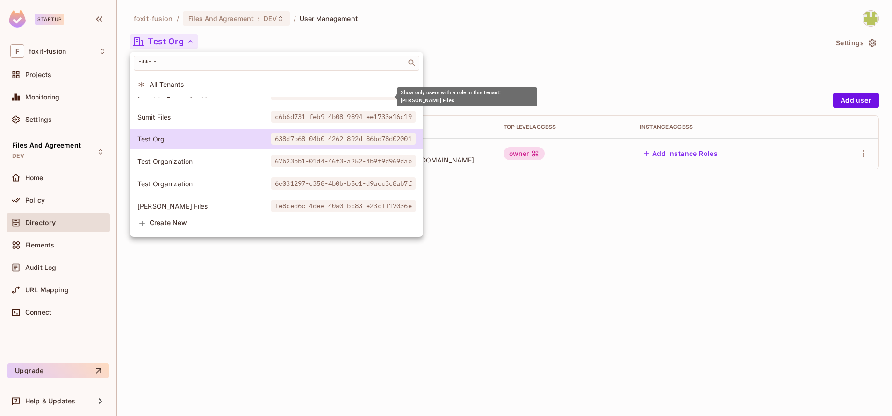
scroll to position [267, 0]
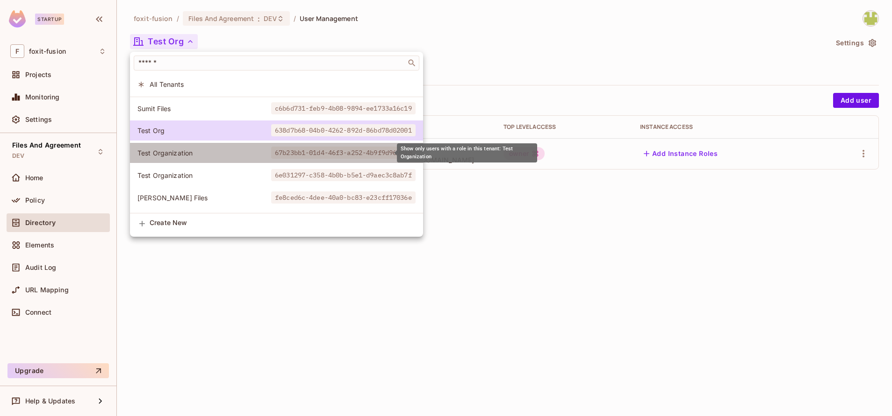
click at [277, 152] on span "67b23bb1-01d4-46f3-a252-4b9f9d969dae" at bounding box center [343, 153] width 144 height 12
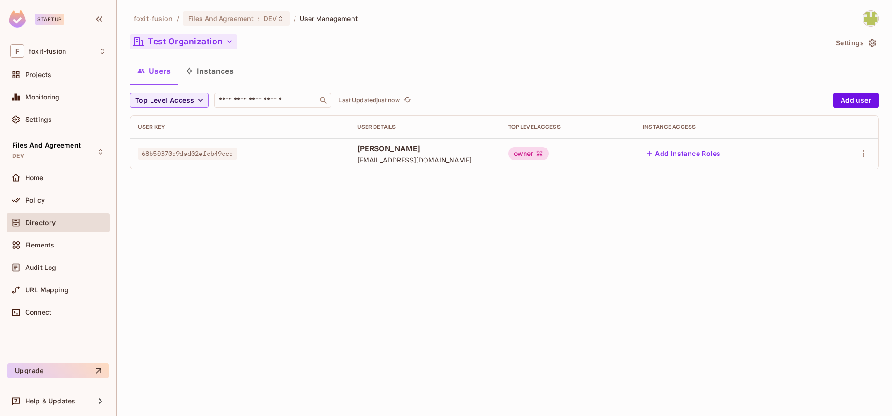
click at [182, 44] on button "Test Organization" at bounding box center [183, 41] width 107 height 15
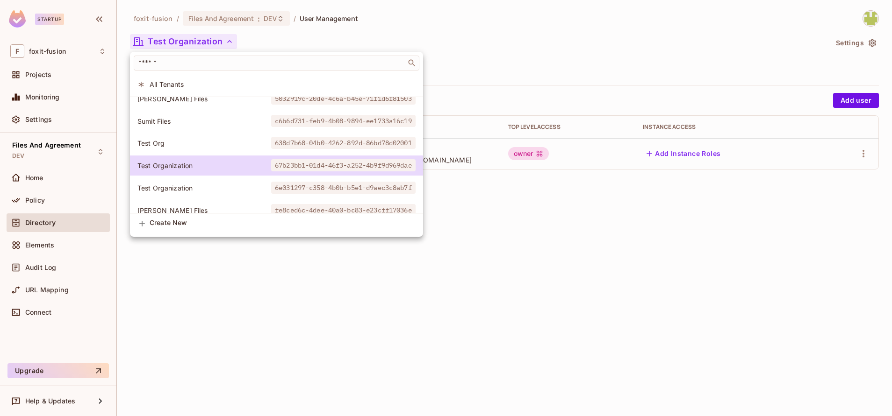
scroll to position [268, 0]
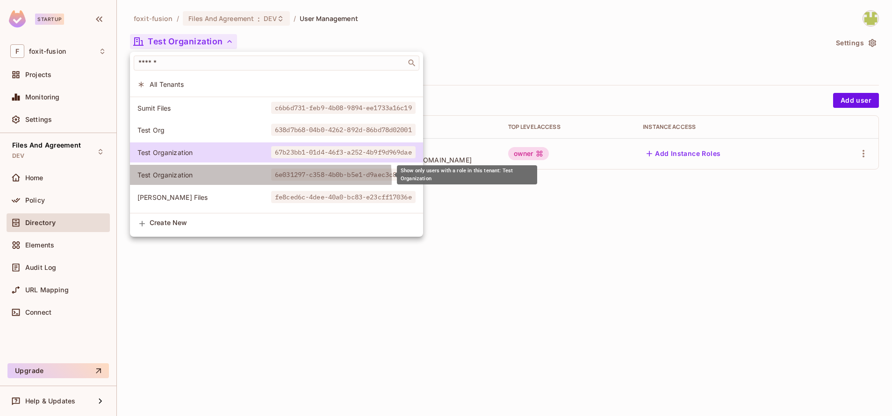
click at [271, 179] on span "6e031297-c358-4b0b-b5e1-d9aec3c8ab7f" at bounding box center [343, 175] width 144 height 12
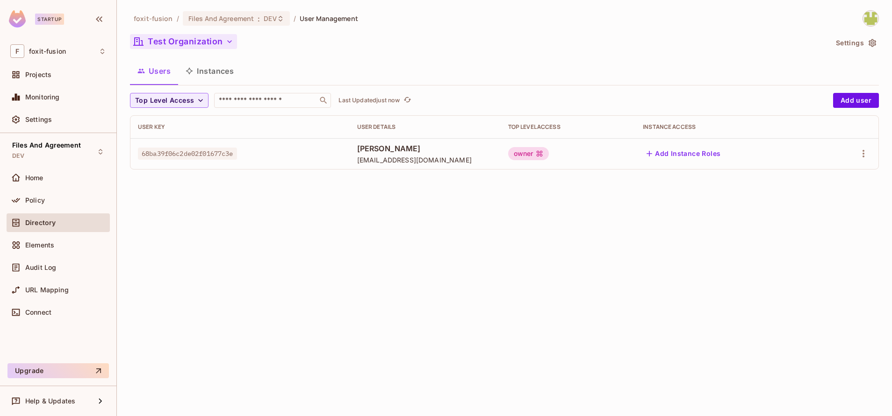
click at [173, 45] on button "Test Organization" at bounding box center [183, 41] width 107 height 15
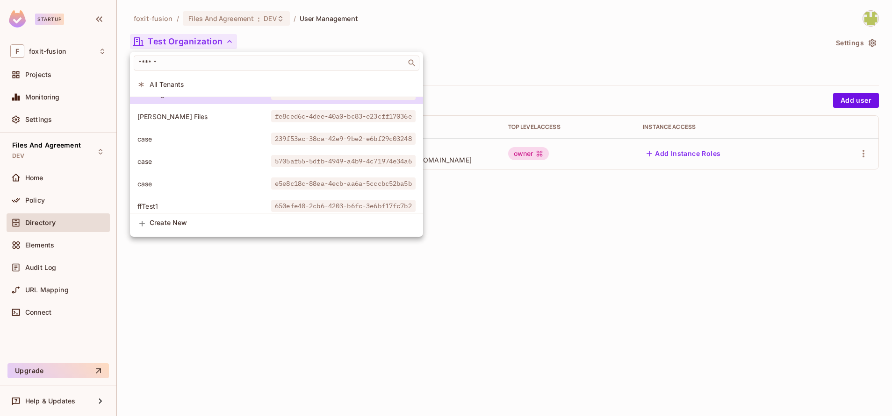
scroll to position [349, 0]
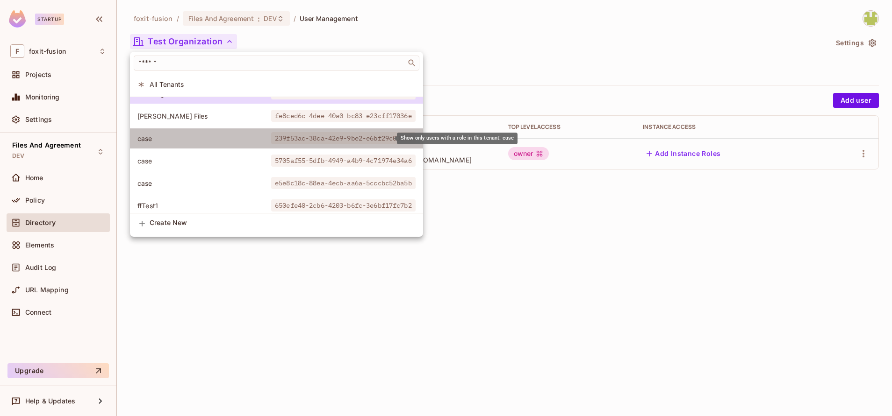
click at [303, 144] on li "case 239f53ac-38ca-42e9-9be2-e6bf29c03248" at bounding box center [276, 139] width 293 height 20
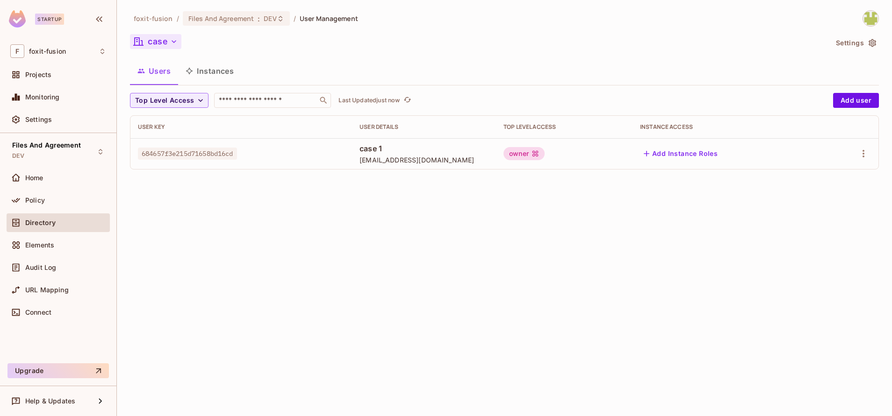
click at [159, 47] on button "case" at bounding box center [155, 41] width 51 height 15
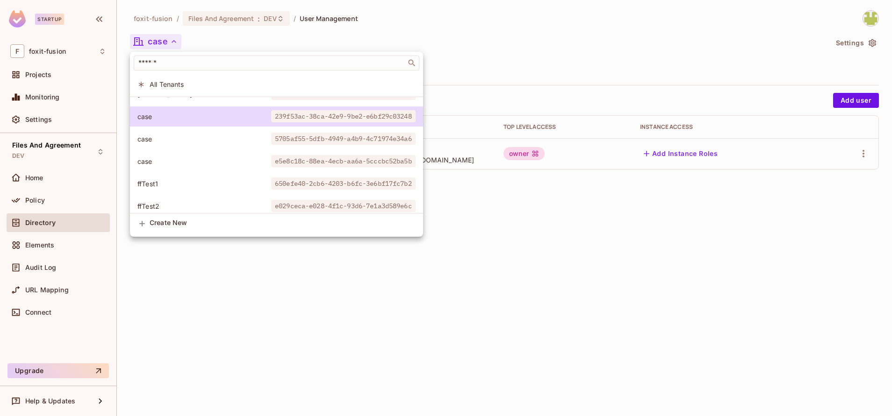
scroll to position [377, 0]
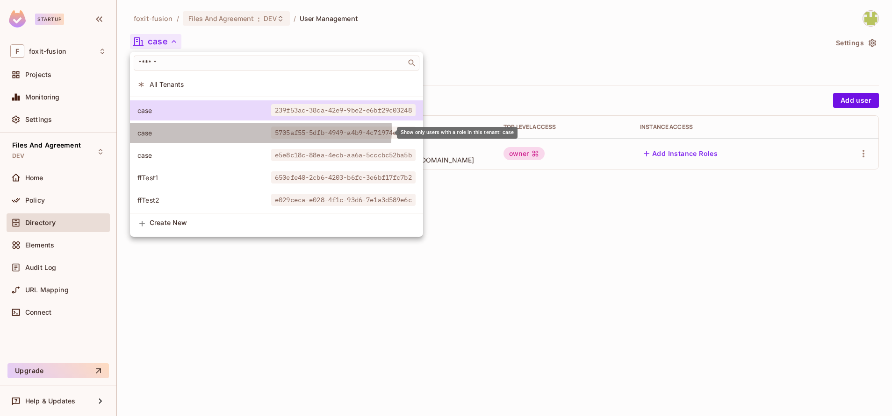
click at [271, 129] on span "5705af55-5dfb-4949-a4b9-4c71974e34a6" at bounding box center [343, 133] width 144 height 12
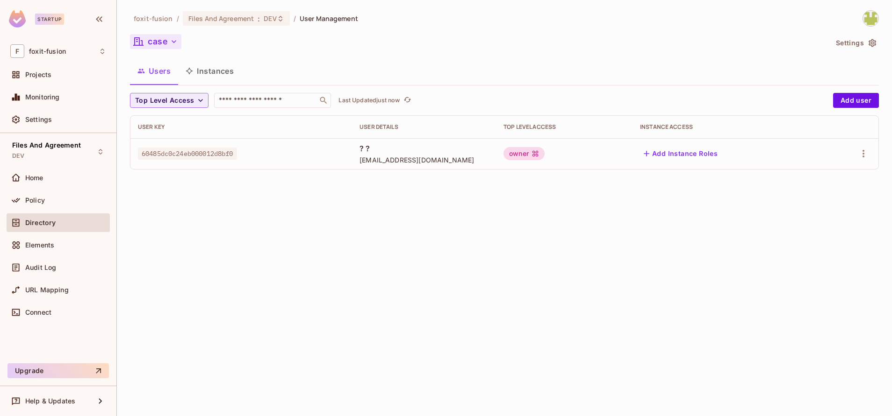
click at [160, 43] on button "case" at bounding box center [155, 41] width 51 height 15
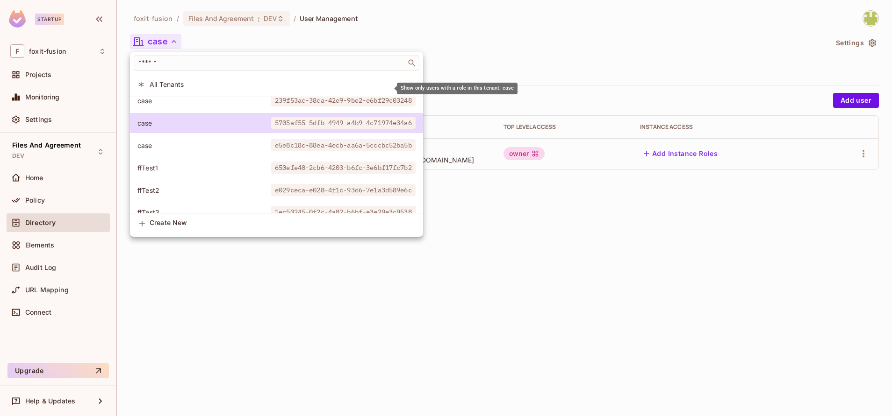
scroll to position [399, 0]
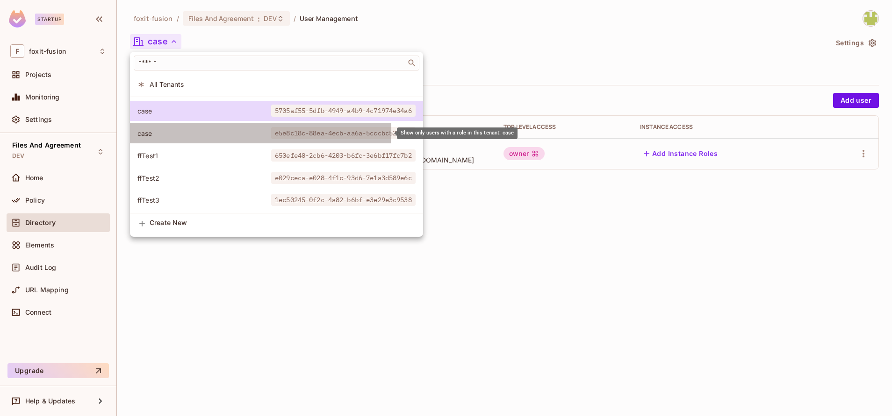
click at [212, 130] on span "case" at bounding box center [204, 133] width 134 height 9
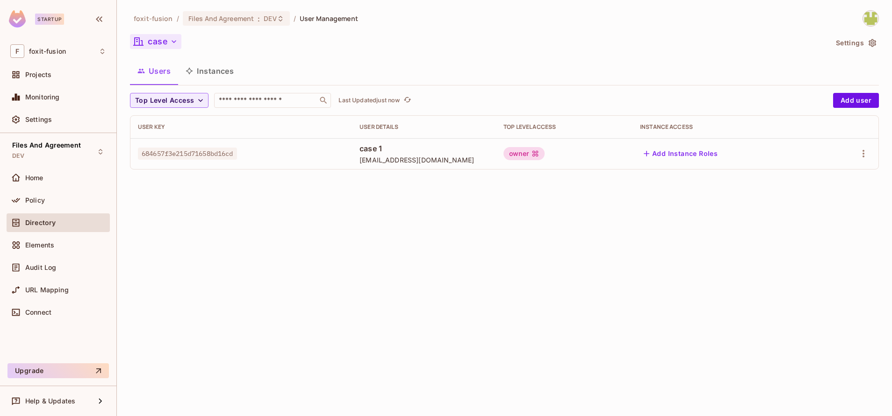
click at [143, 41] on icon "button" at bounding box center [138, 41] width 11 height 11
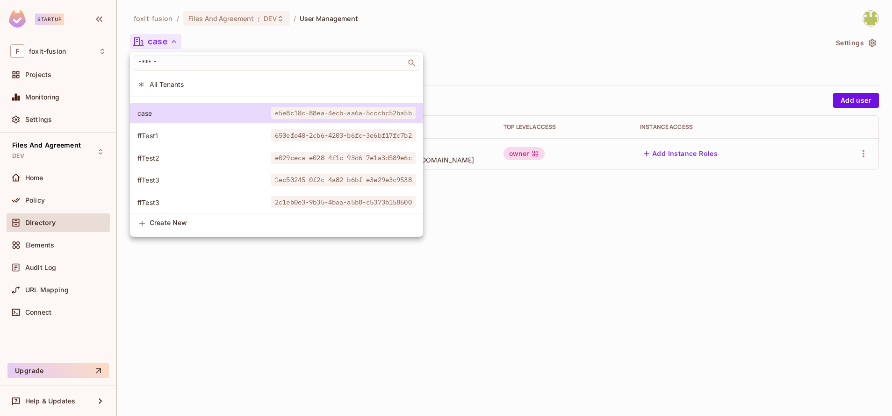
scroll to position [405, 0]
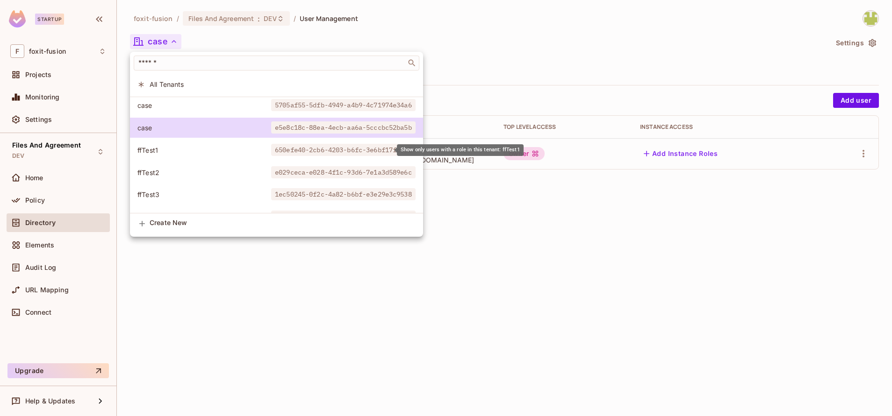
click at [160, 148] on span "ffTest1" at bounding box center [204, 150] width 134 height 9
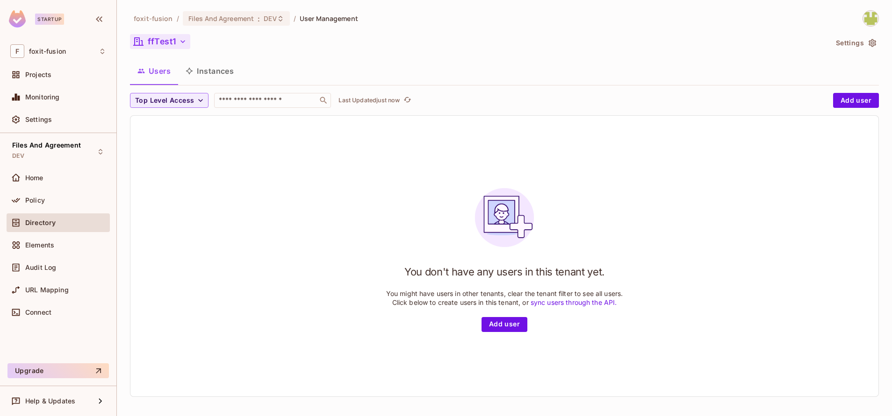
click at [161, 46] on button "ffTest1" at bounding box center [160, 41] width 60 height 15
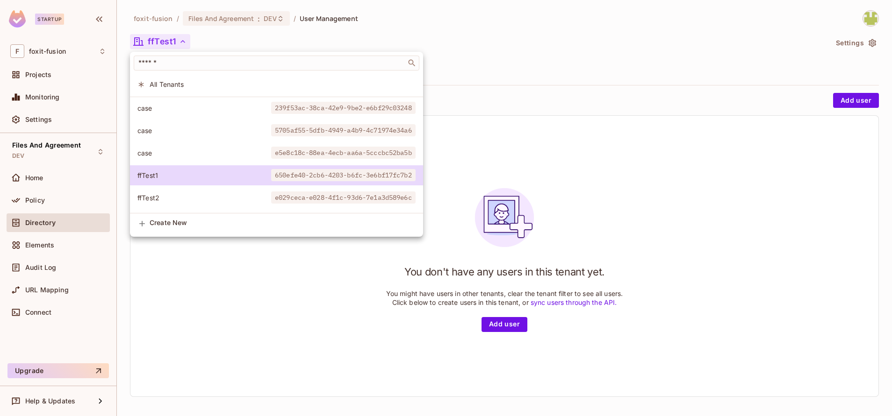
scroll to position [427, 0]
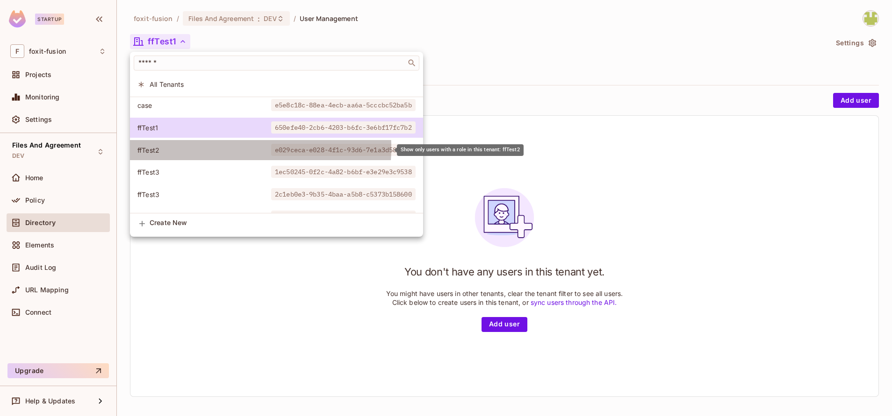
click at [211, 148] on span "ffTest2" at bounding box center [204, 150] width 134 height 9
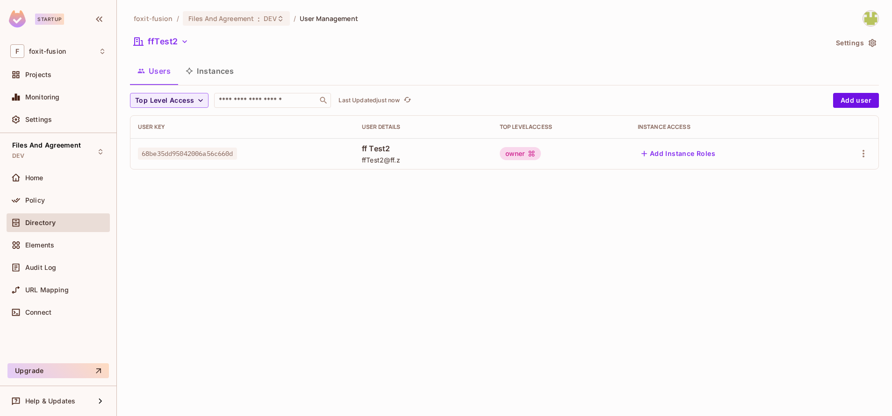
click at [155, 31] on div "foxit-fusion / Files And Agreement : DEV / User Management ffTest2 Settings Use…" at bounding box center [504, 93] width 749 height 167
click at [158, 36] on button "ffTest2" at bounding box center [161, 41] width 62 height 15
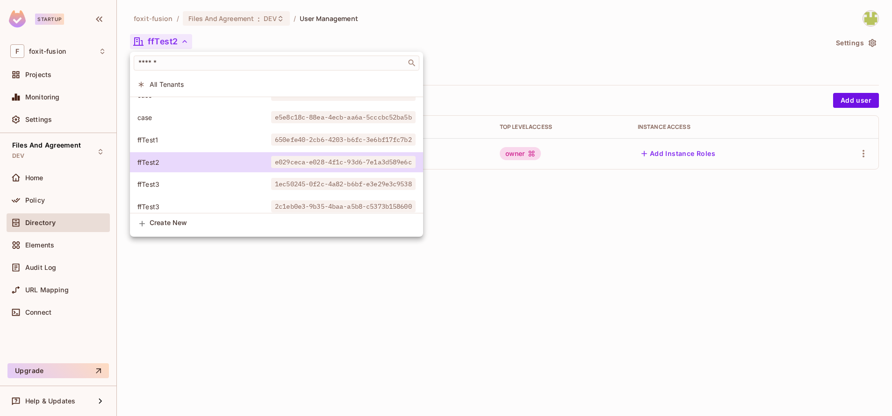
scroll to position [418, 0]
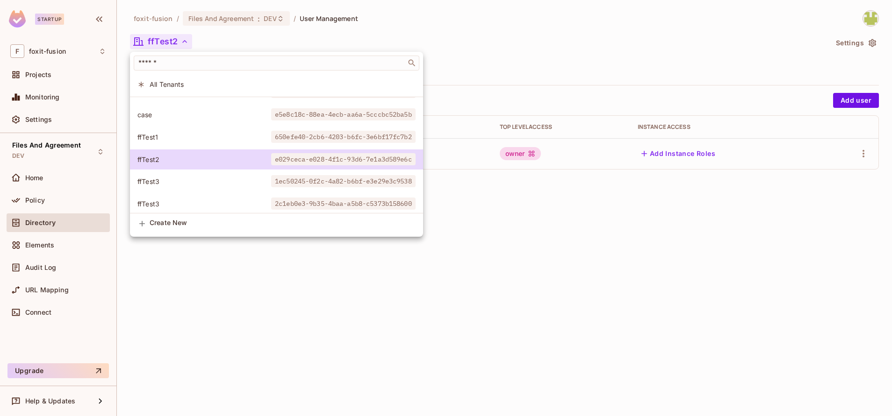
click at [502, 266] on div at bounding box center [446, 208] width 892 height 416
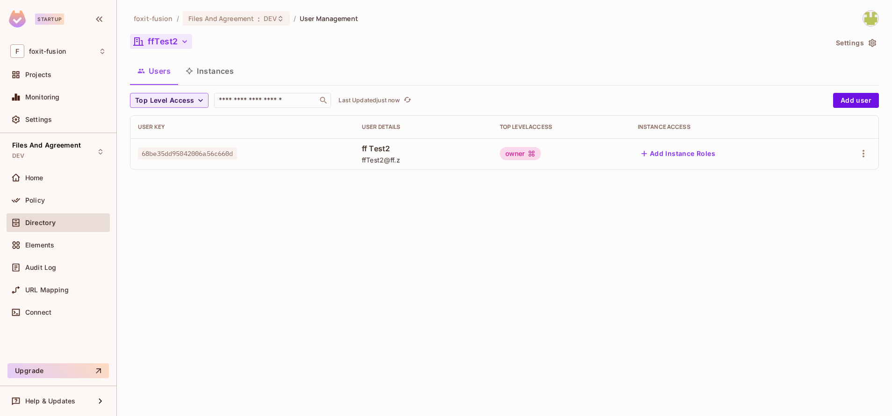
click at [160, 46] on button "ffTest2" at bounding box center [161, 41] width 62 height 15
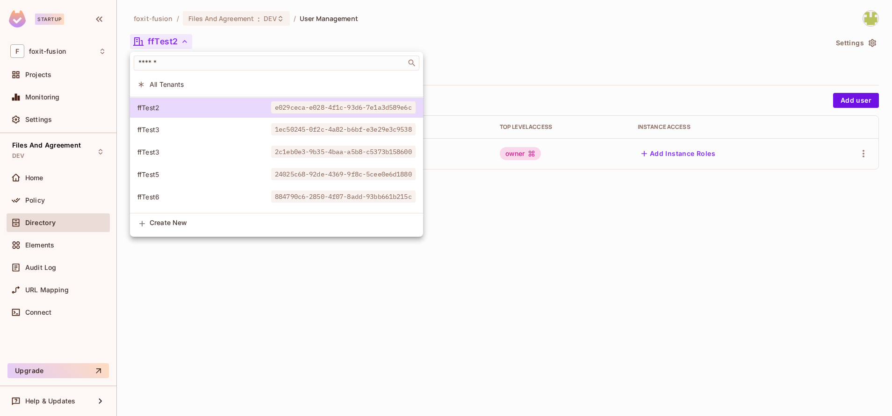
scroll to position [471, 0]
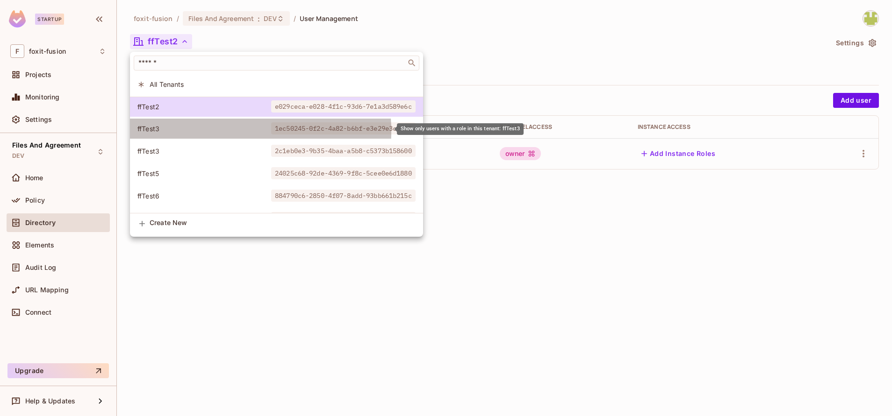
click at [216, 131] on span "ffTest3" at bounding box center [204, 128] width 134 height 9
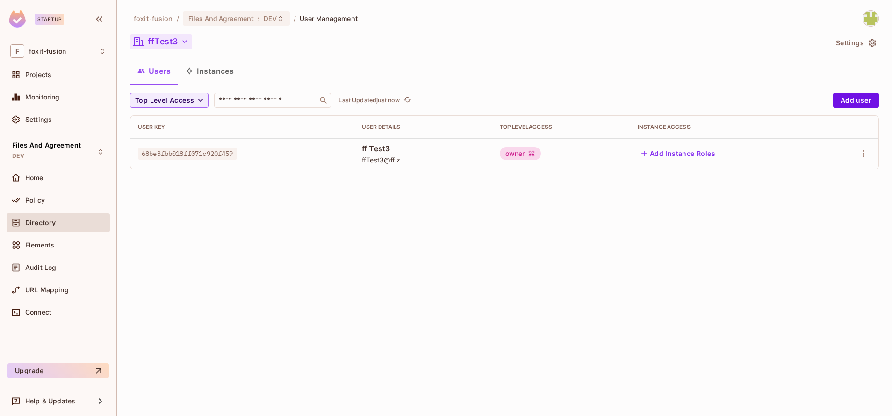
click at [172, 36] on button "ffTest3" at bounding box center [161, 41] width 62 height 15
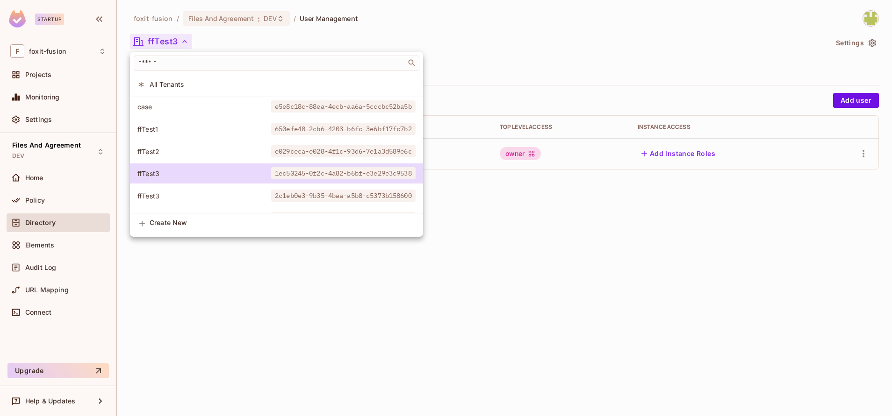
scroll to position [427, 0]
click at [853, 46] on div at bounding box center [446, 208] width 892 height 416
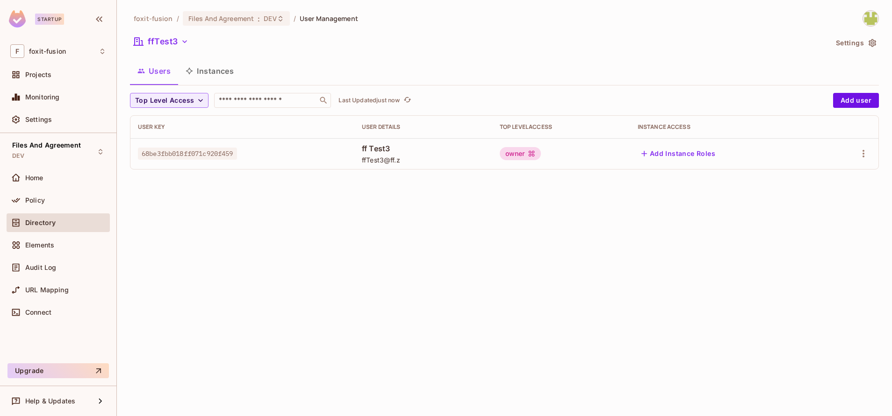
drag, startPoint x: 882, startPoint y: 43, endPoint x: 868, endPoint y: 44, distance: 14.6
click at [868, 44] on div "foxit-fusion / Files And Agreement : DEV / User Management ffTest3 Settings Use…" at bounding box center [504, 208] width 775 height 416
click at [868, 44] on icon "button" at bounding box center [872, 42] width 9 height 9
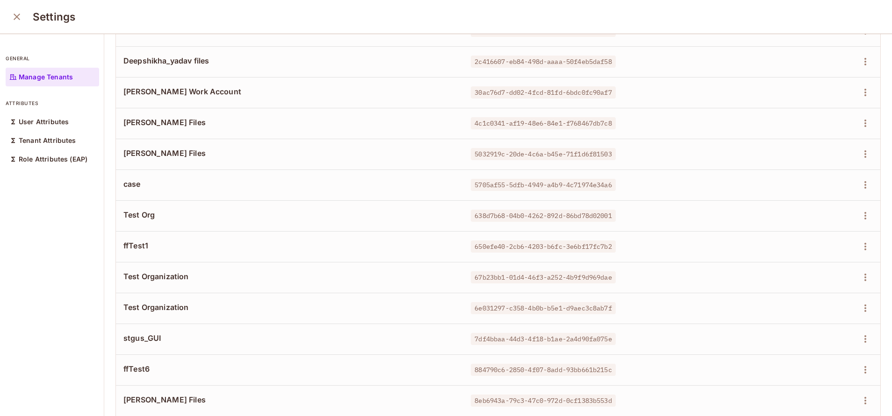
scroll to position [301, 0]
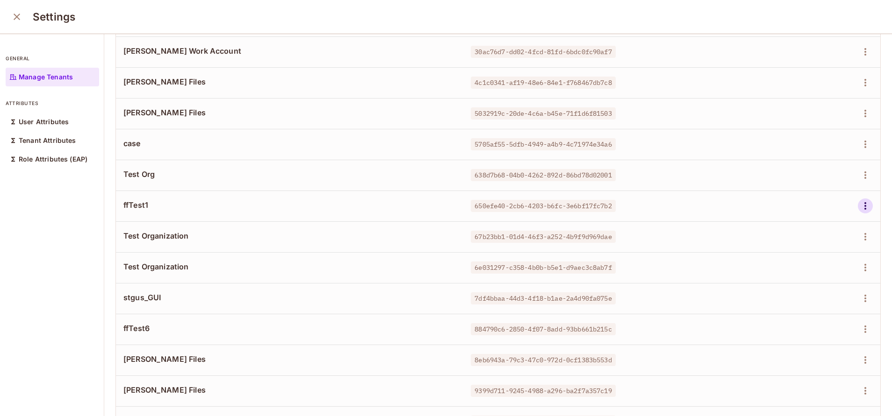
click at [860, 201] on icon "button" at bounding box center [865, 206] width 11 height 11
click at [791, 268] on div "Delete Tenant" at bounding box center [810, 268] width 44 height 9
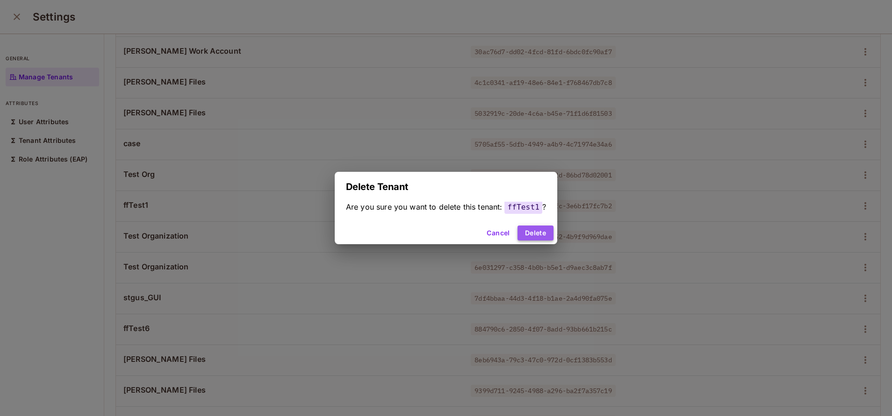
click at [522, 232] on button "Delete" at bounding box center [535, 233] width 36 height 15
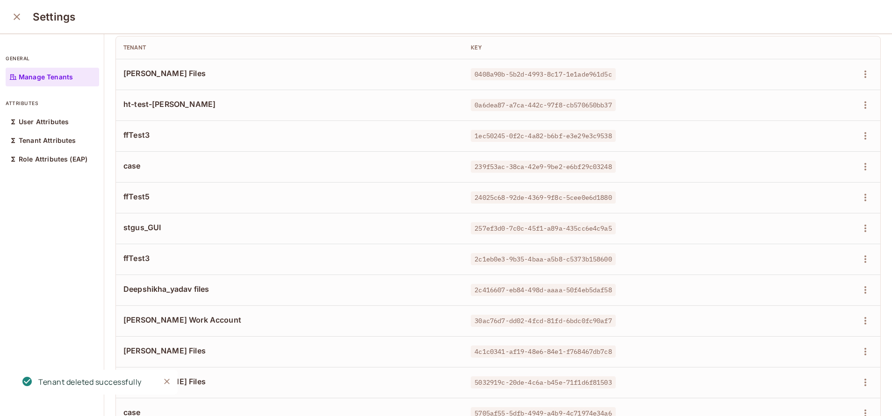
scroll to position [0, 0]
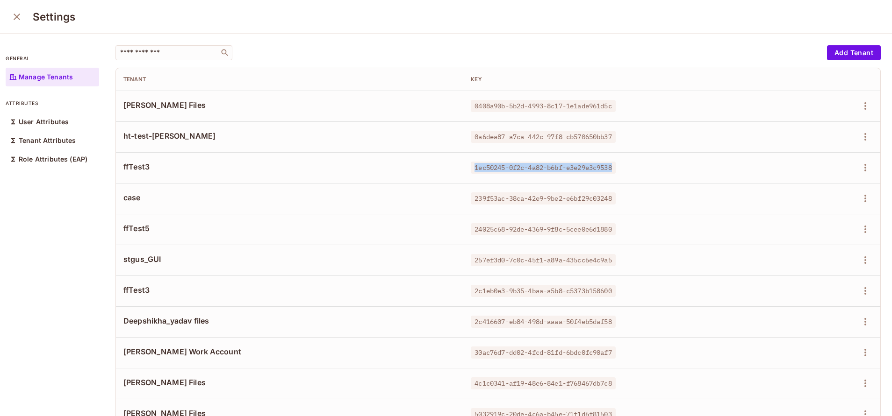
drag, startPoint x: 466, startPoint y: 167, endPoint x: 618, endPoint y: 167, distance: 151.5
click at [618, 167] on div "1ec50245-0f2c-4a82-b6bf-e3e29e3c9538" at bounding box center [609, 167] width 277 height 9
copy span "1ec50245-0f2c-4a82-b6bf-e3e29e3c9538"
click at [851, 167] on td at bounding box center [817, 167] width 125 height 31
click at [860, 169] on icon "button" at bounding box center [865, 167] width 11 height 11
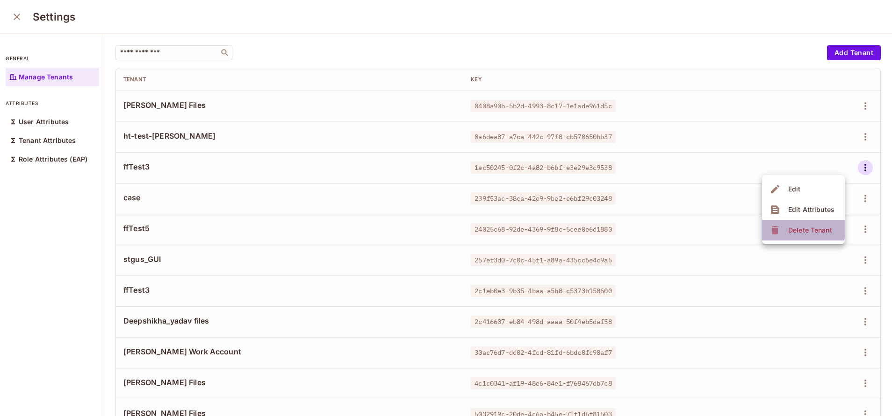
click at [775, 229] on icon at bounding box center [775, 230] width 7 height 8
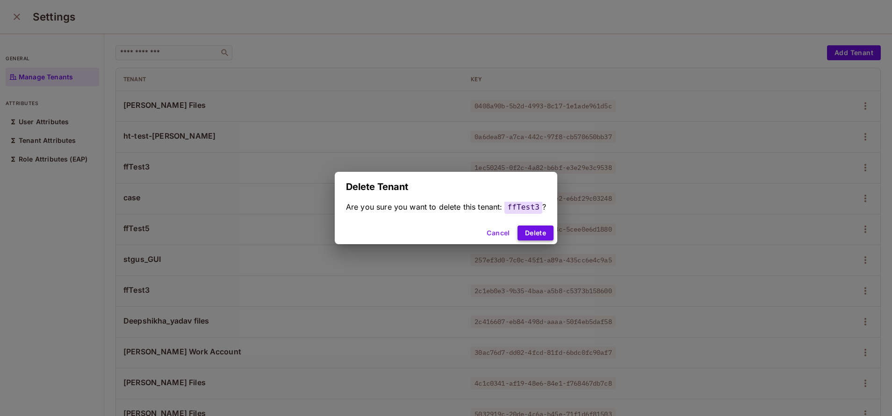
click at [540, 236] on button "Delete" at bounding box center [535, 233] width 36 height 15
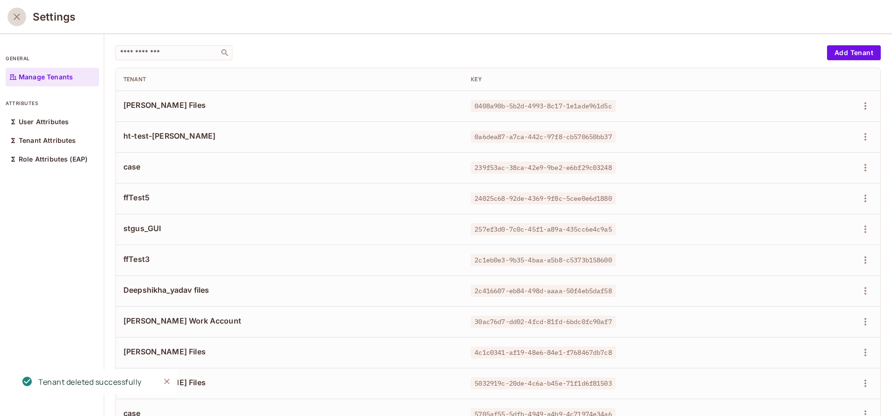
click at [13, 21] on icon "close" at bounding box center [16, 16] width 11 height 11
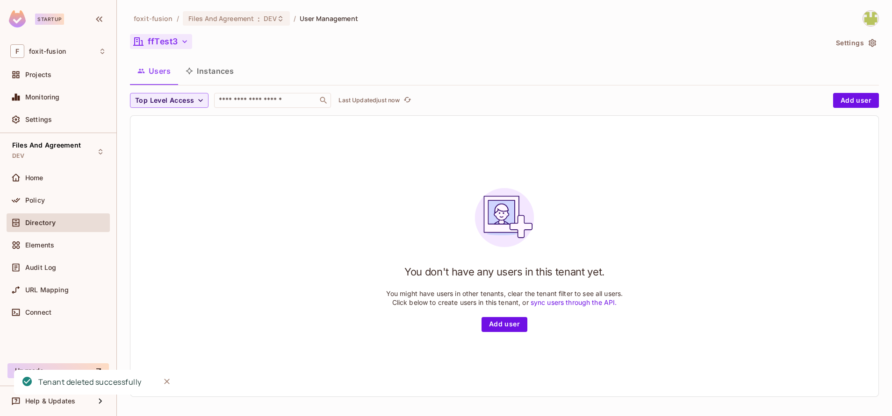
click at [166, 44] on button "ffTest3" at bounding box center [161, 41] width 62 height 15
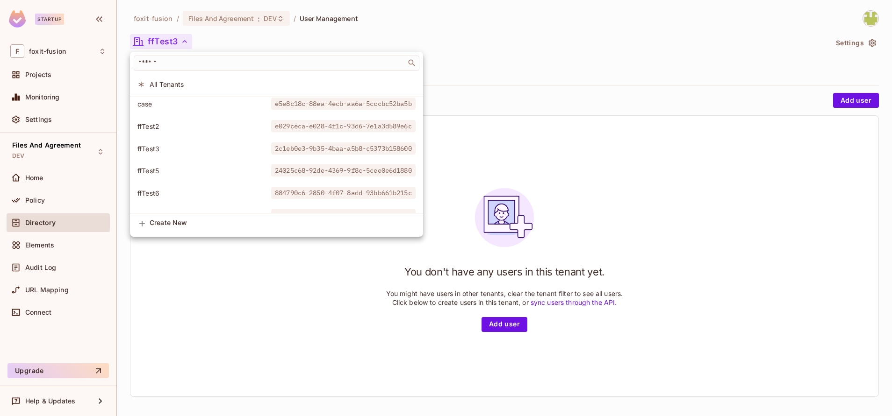
scroll to position [429, 0]
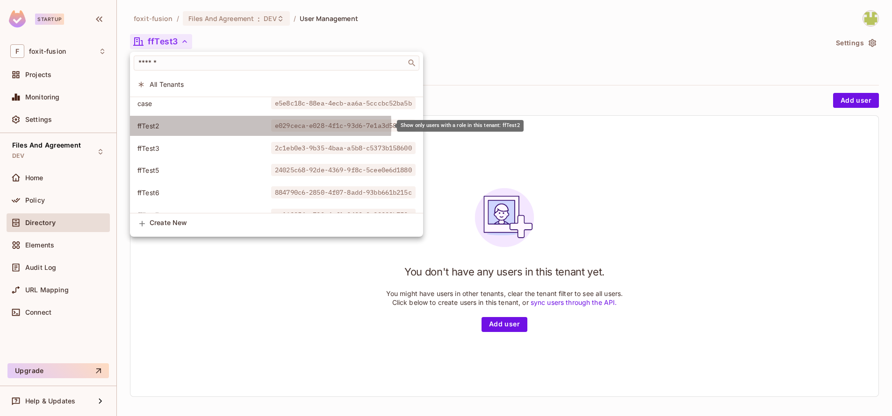
drag, startPoint x: 185, startPoint y: 126, endPoint x: 203, endPoint y: 126, distance: 17.8
click at [203, 126] on span "ffTest2" at bounding box center [204, 126] width 134 height 9
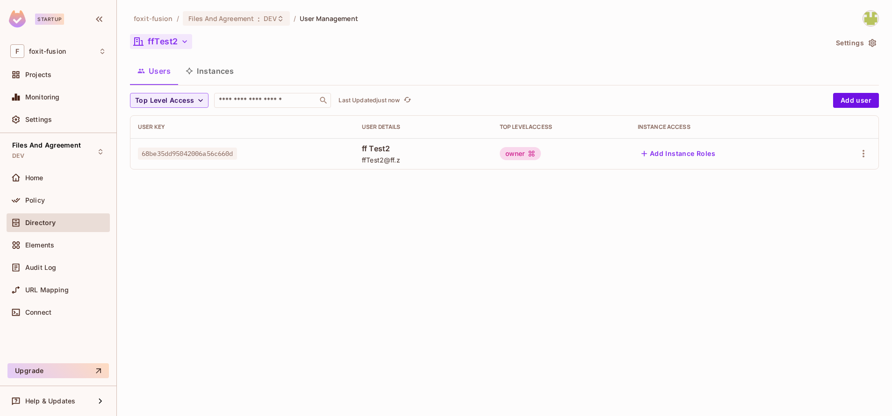
click at [177, 41] on button "ffTest2" at bounding box center [161, 41] width 62 height 15
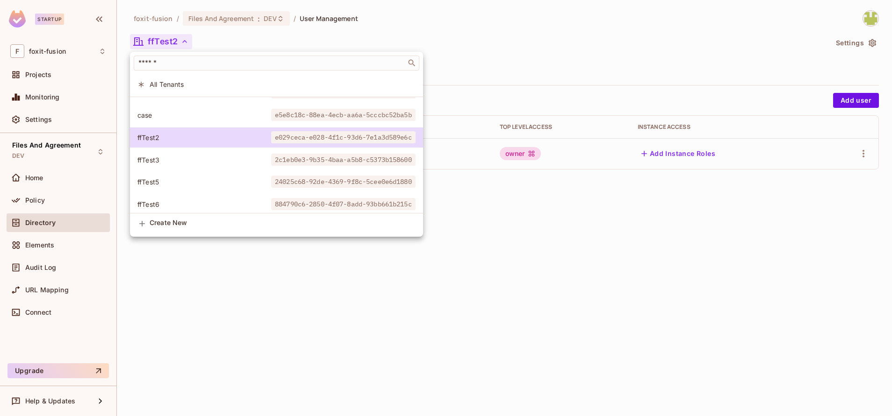
scroll to position [418, 0]
click at [180, 165] on li "ffTest3 2c1eb0e3-9b35-4baa-a5b8-c5373b158600" at bounding box center [276, 160] width 293 height 20
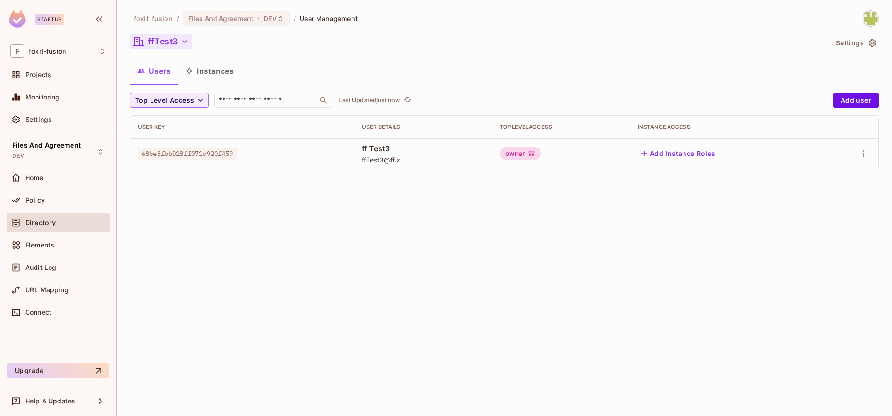
click at [152, 43] on button "ffTest3" at bounding box center [161, 41] width 62 height 15
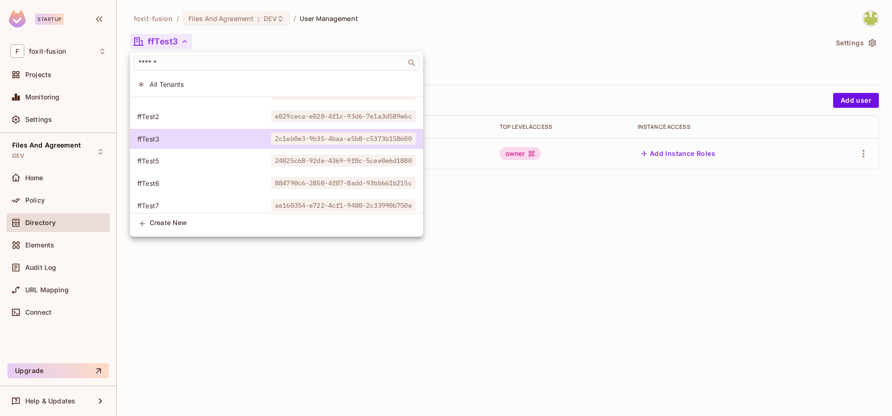
scroll to position [456, 0]
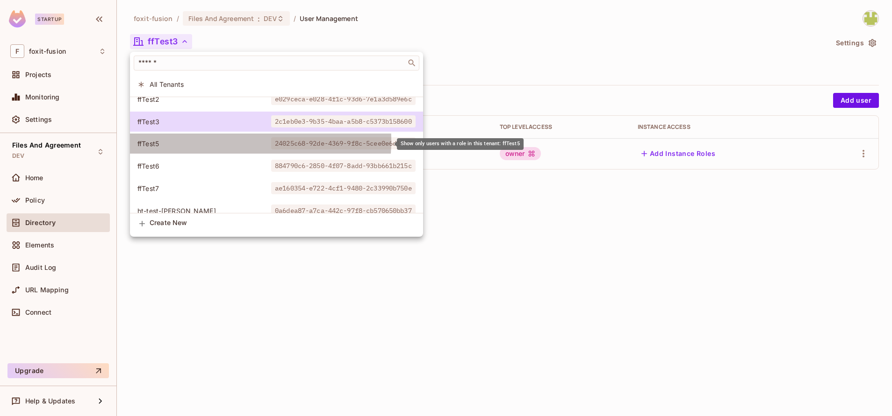
click at [218, 141] on span "ffTest5" at bounding box center [204, 143] width 134 height 9
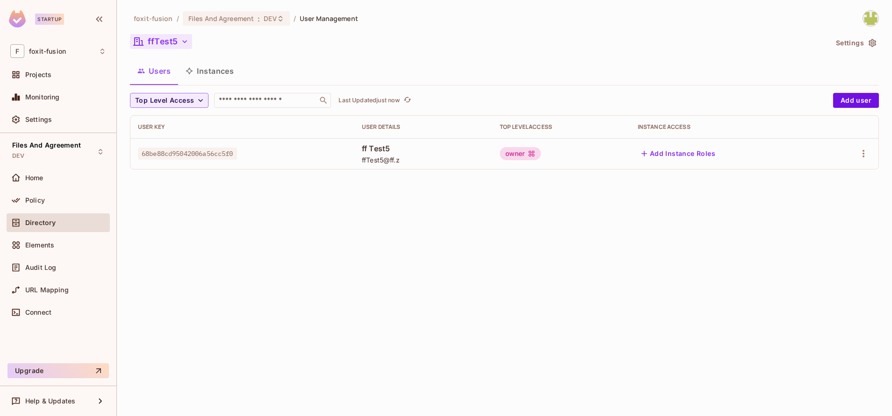
click at [164, 43] on button "ffTest5" at bounding box center [161, 41] width 62 height 15
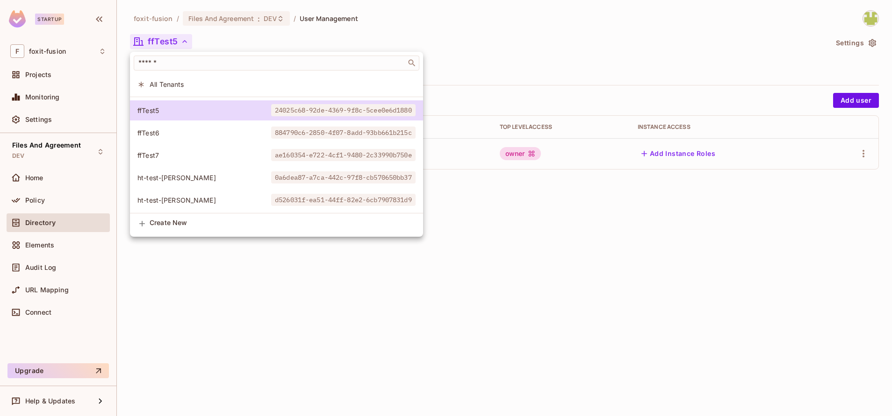
scroll to position [488, 0]
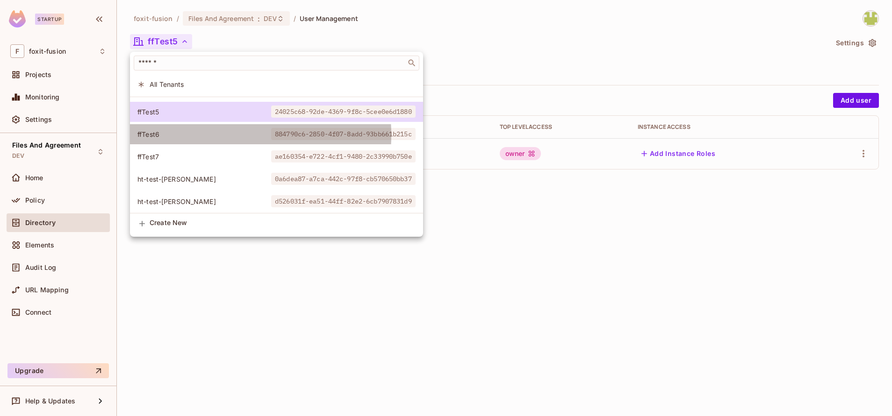
click at [187, 135] on span "ffTest6" at bounding box center [204, 134] width 134 height 9
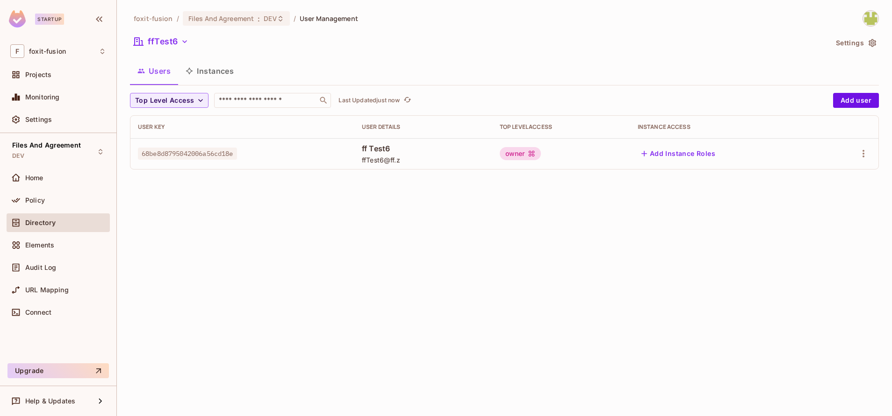
click at [163, 34] on div "foxit-fusion / Files And Agreement : DEV / User Management ffTest6 Settings Use…" at bounding box center [504, 93] width 749 height 167
click at [163, 35] on button "ffTest6" at bounding box center [161, 41] width 62 height 15
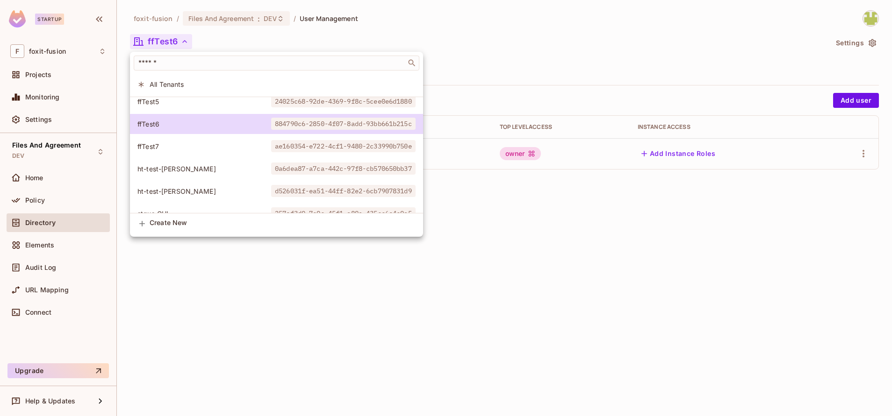
scroll to position [499, 0]
click at [212, 148] on span "ffTest7" at bounding box center [204, 145] width 134 height 9
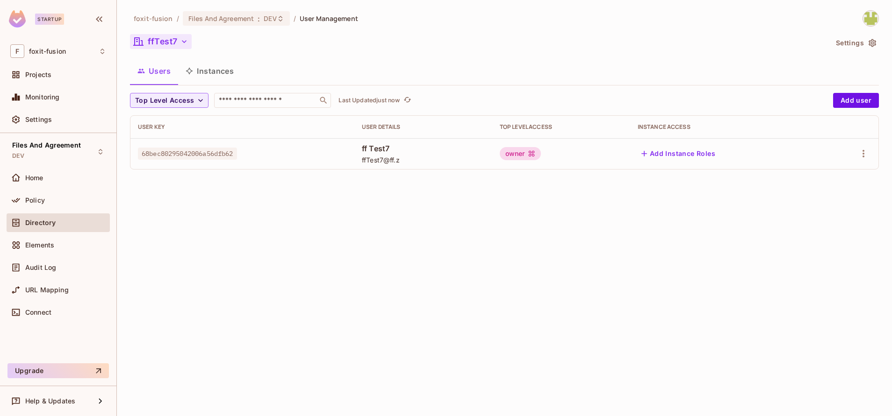
click at [168, 42] on button "ffTest7" at bounding box center [161, 41] width 62 height 15
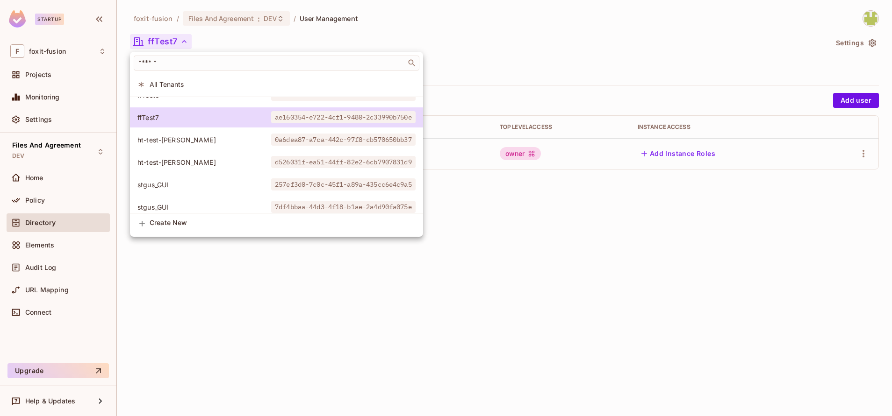
scroll to position [526, 0]
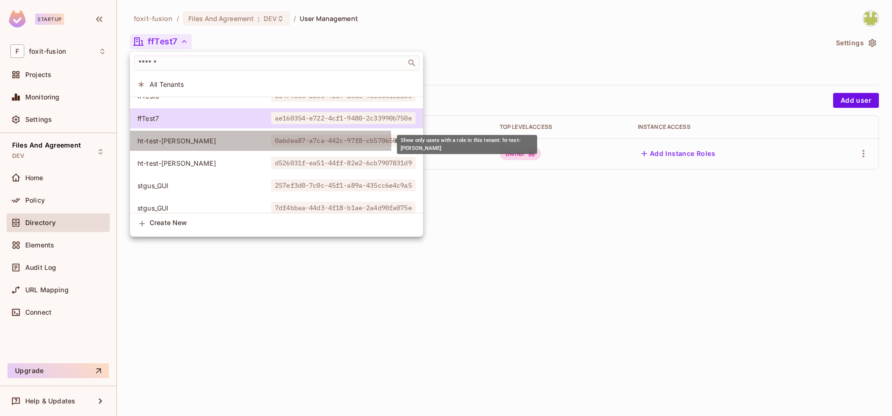
click at [176, 144] on span "ht-test-[PERSON_NAME]" at bounding box center [204, 140] width 134 height 9
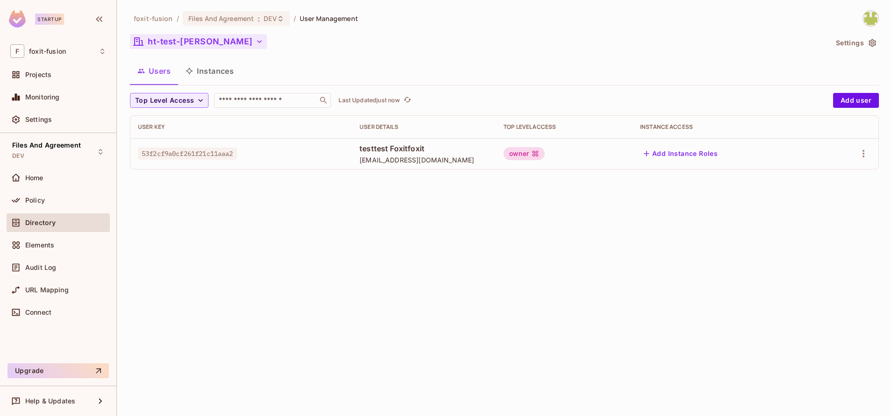
click at [180, 42] on button "ht-test-[PERSON_NAME]" at bounding box center [198, 41] width 137 height 15
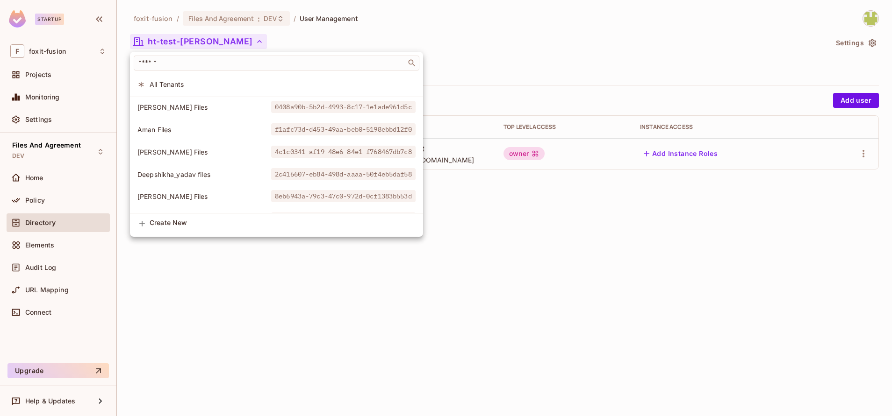
click at [844, 49] on div at bounding box center [446, 208] width 892 height 416
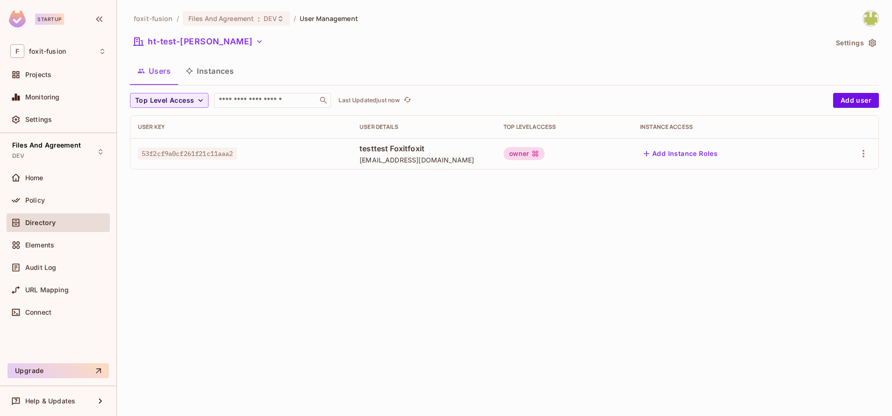
click at [863, 39] on button "Settings" at bounding box center [855, 43] width 47 height 15
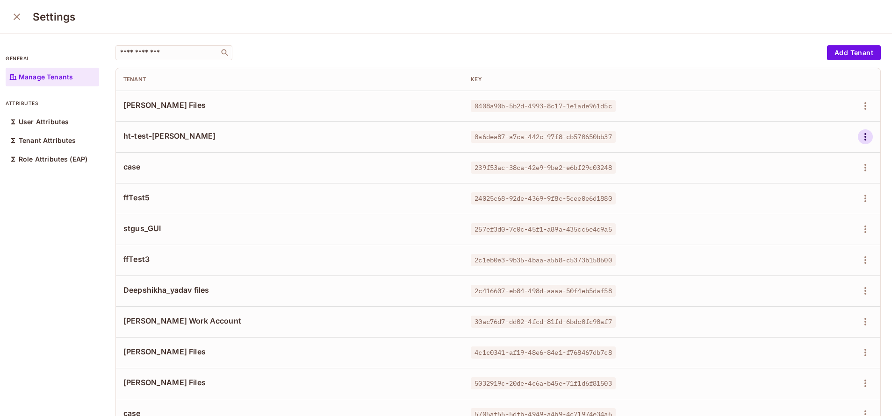
click at [860, 138] on icon "button" at bounding box center [865, 136] width 11 height 11
click at [793, 201] on div "Delete Tenant" at bounding box center [810, 199] width 44 height 9
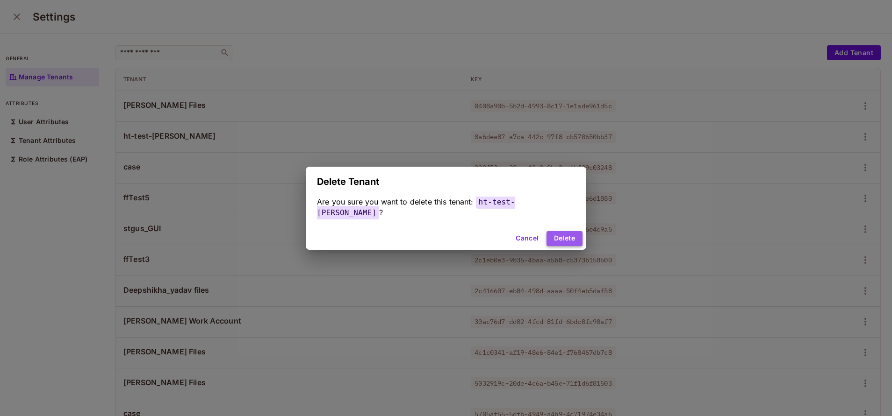
click at [557, 232] on button "Delete" at bounding box center [564, 238] width 36 height 15
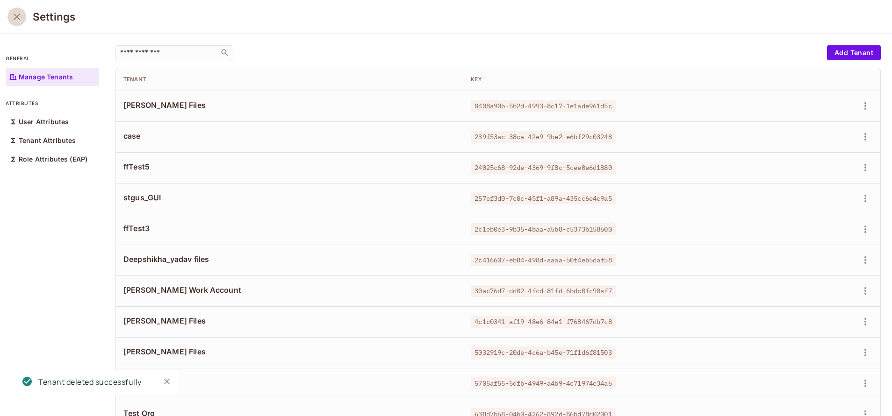
click at [10, 23] on button "close" at bounding box center [16, 16] width 19 height 19
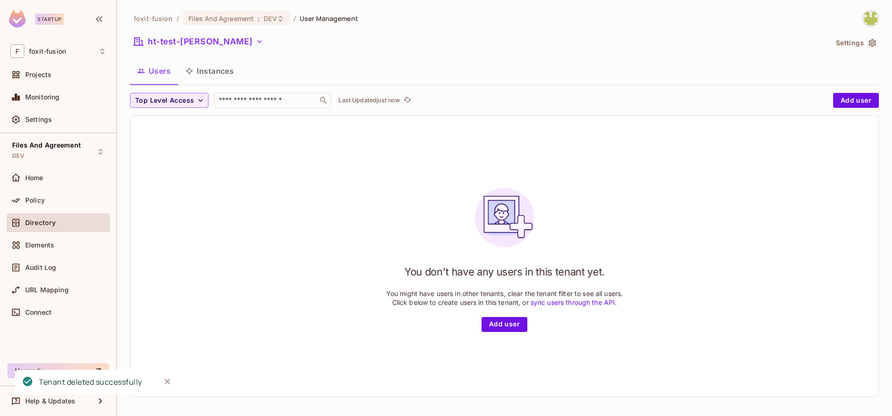
click at [164, 34] on button "ht-test-[PERSON_NAME]" at bounding box center [198, 41] width 137 height 15
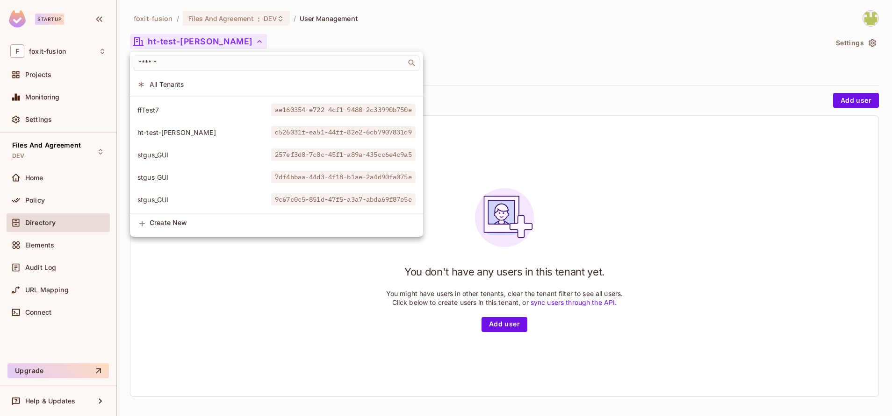
scroll to position [546, 0]
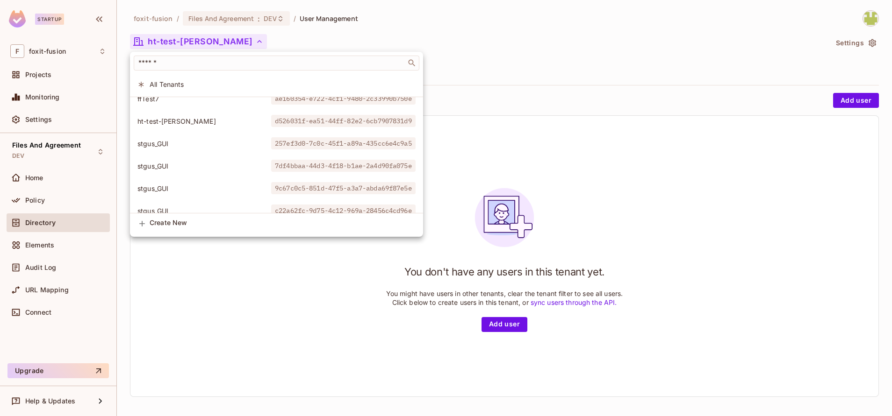
click at [204, 128] on li "ht-test-[PERSON_NAME] d526031f-ea51-44ff-82e2-6cb7907831d9" at bounding box center [276, 121] width 293 height 20
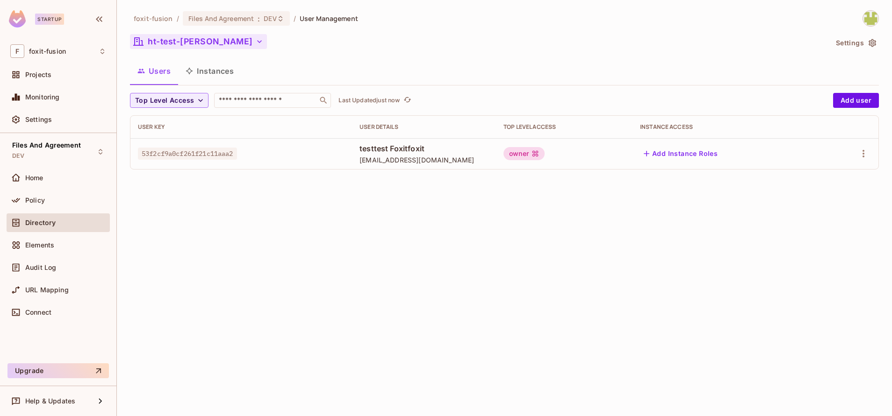
click at [172, 44] on button "ht-test-[PERSON_NAME]" at bounding box center [198, 41] width 137 height 15
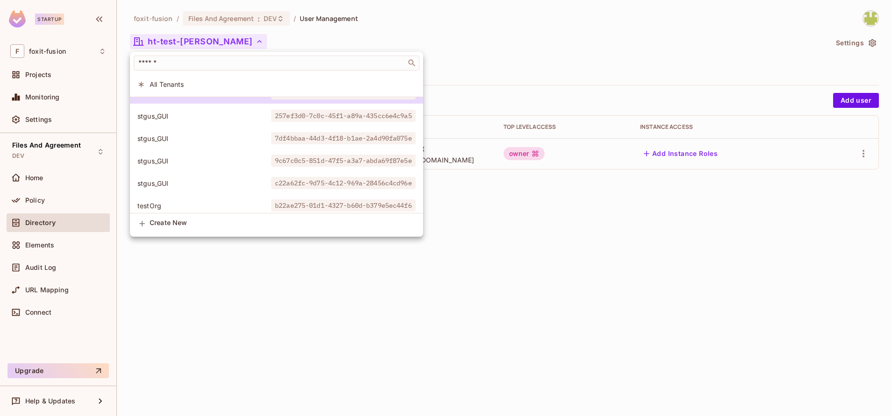
scroll to position [574, 0]
click at [163, 113] on span "stgus_GUI" at bounding box center [204, 115] width 134 height 9
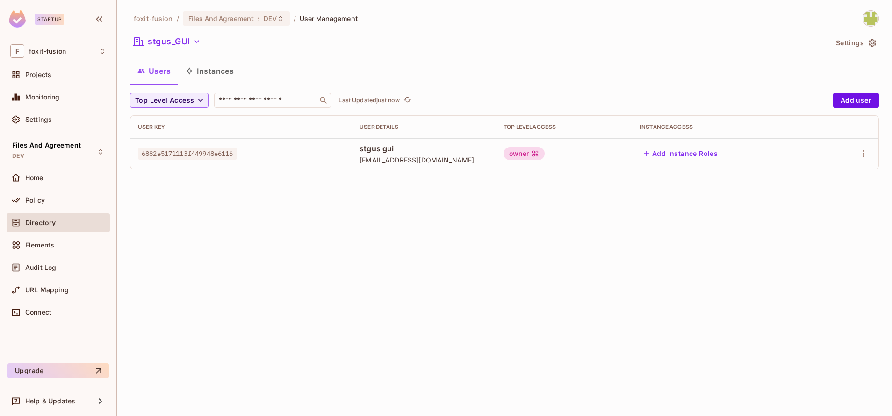
click at [208, 38] on div "stgus_GUI" at bounding box center [478, 43] width 697 height 18
click at [183, 43] on button "stgus_GUI" at bounding box center [167, 41] width 74 height 15
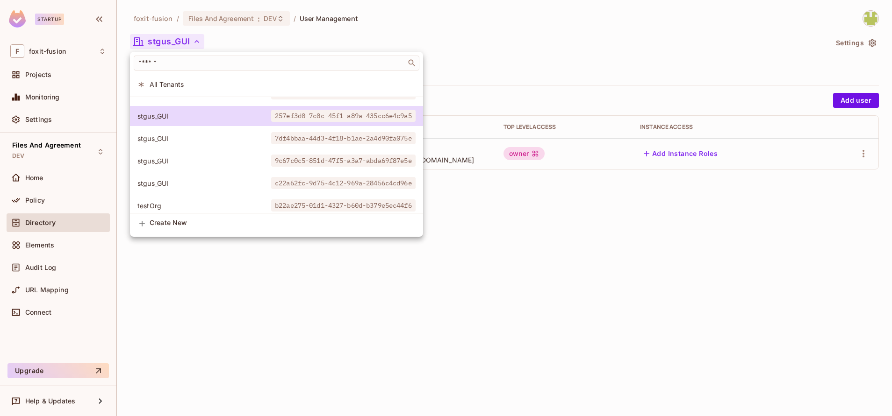
scroll to position [611, 0]
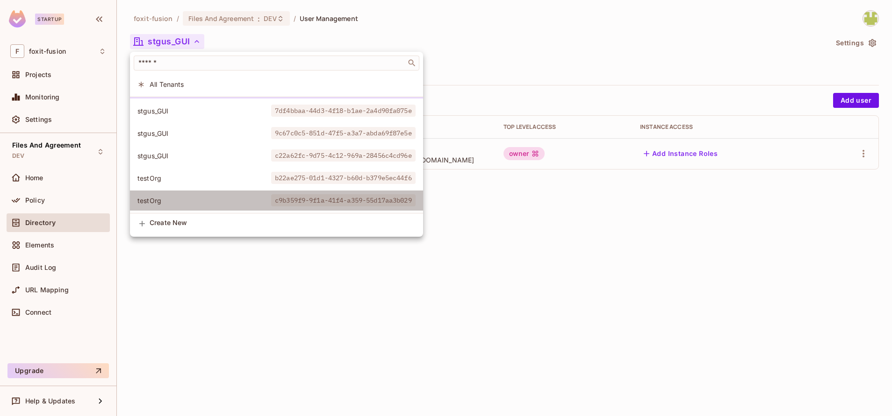
click at [287, 194] on span "c9b359f9-9f1a-41f4-a359-55d17aa3b029" at bounding box center [343, 200] width 144 height 12
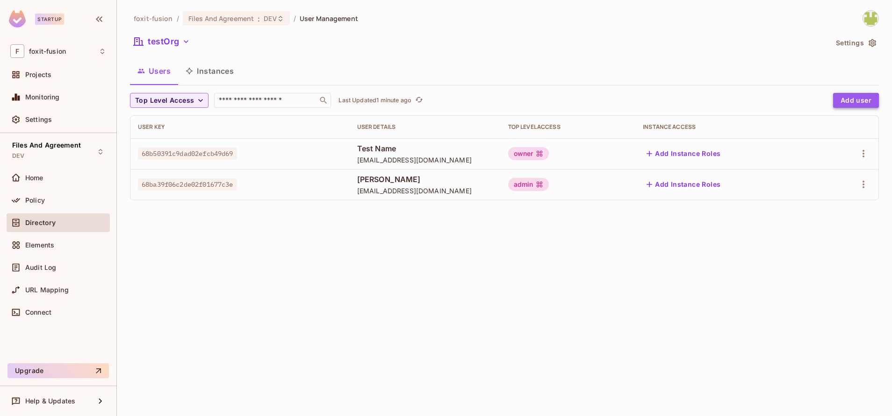
click at [847, 103] on button "Add user" at bounding box center [856, 100] width 46 height 15
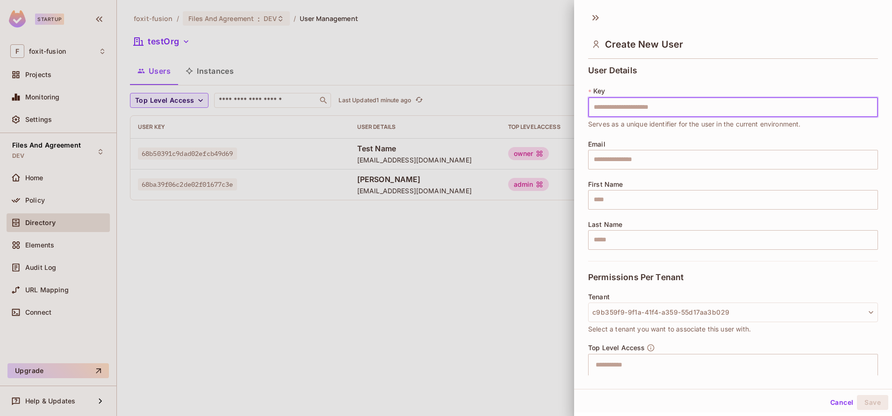
click at [852, 99] on input "text" at bounding box center [733, 108] width 290 height 20
type input "**********"
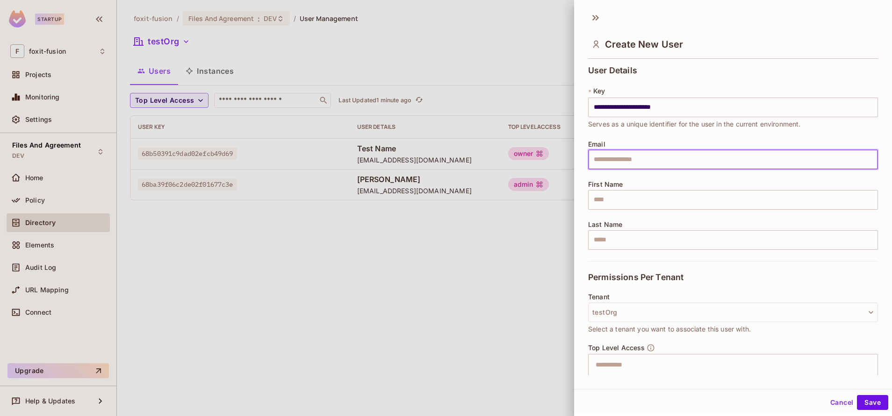
click at [635, 168] on input "text" at bounding box center [733, 160] width 290 height 20
paste input "**********"
type input "**********"
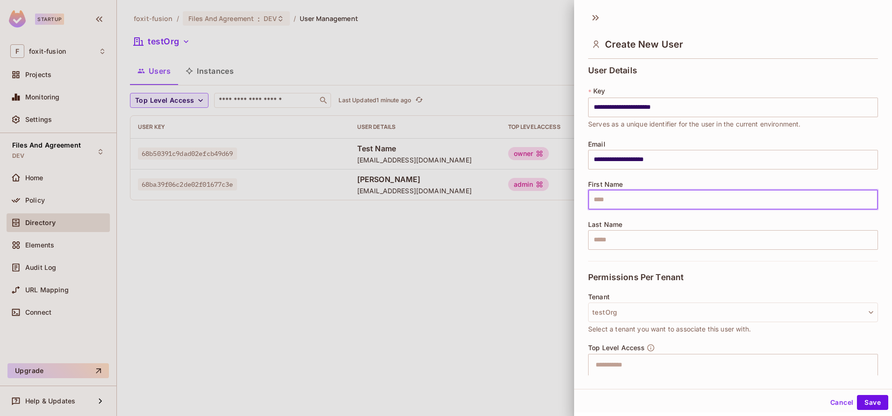
click at [657, 197] on input "text" at bounding box center [733, 200] width 290 height 20
paste input "*****"
type input "*****"
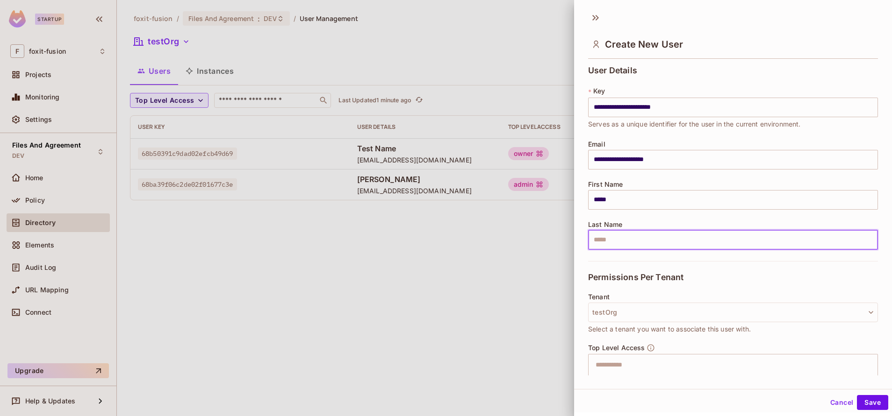
click at [635, 235] on input "text" at bounding box center [733, 240] width 290 height 20
paste input "*****"
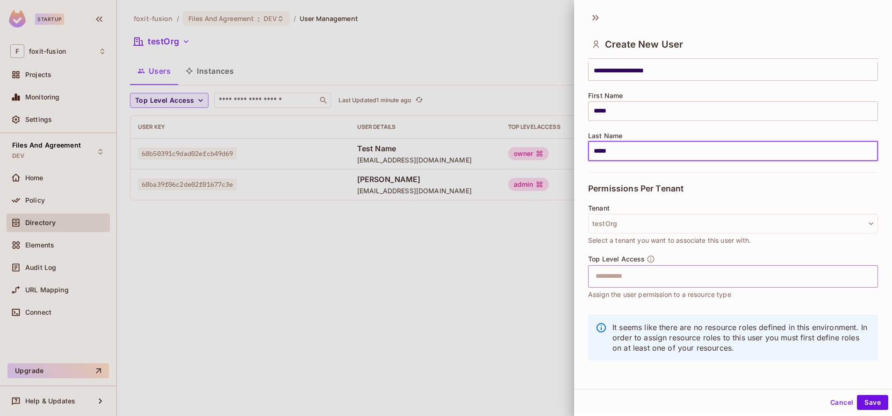
type input "*****"
click at [694, 277] on input "text" at bounding box center [725, 276] width 270 height 19
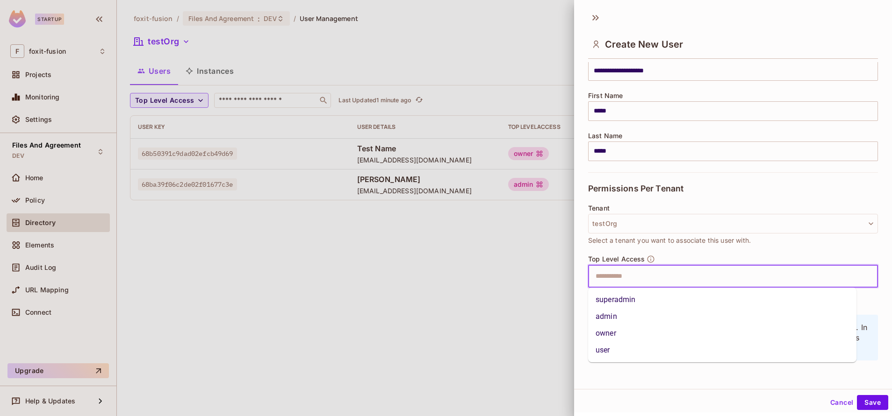
click at [644, 346] on li "user" at bounding box center [722, 350] width 268 height 17
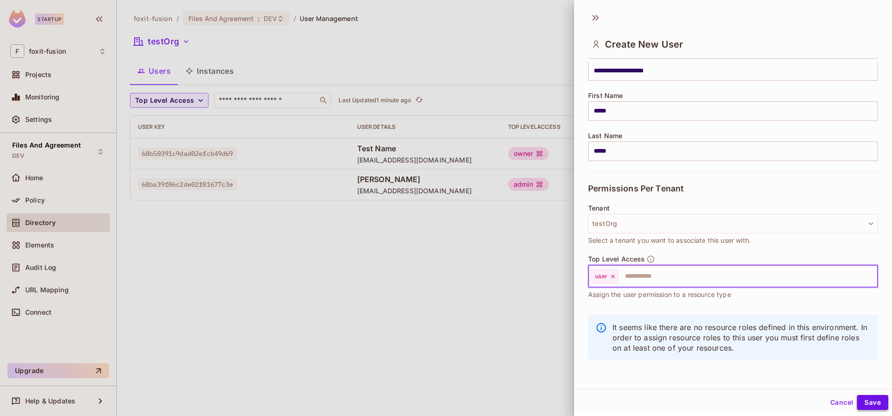
click at [865, 398] on button "Save" at bounding box center [872, 402] width 31 height 15
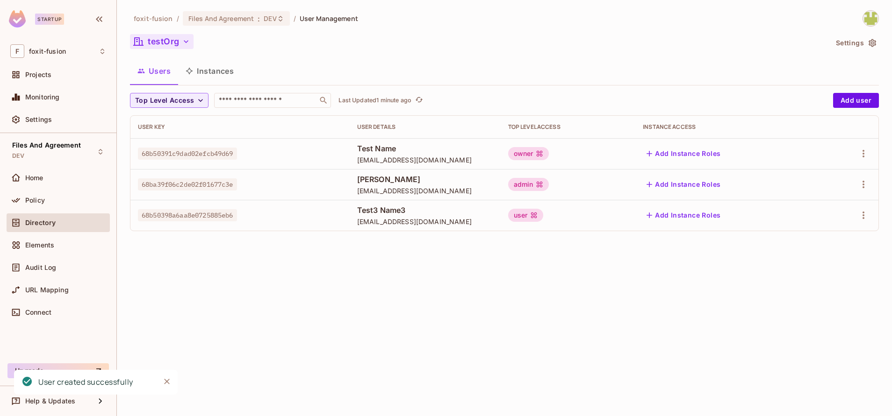
click at [160, 44] on button "testOrg" at bounding box center [162, 41] width 64 height 15
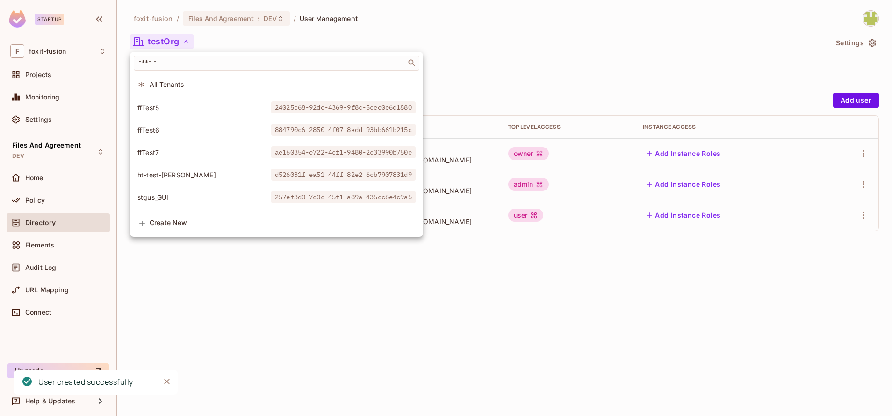
scroll to position [611, 0]
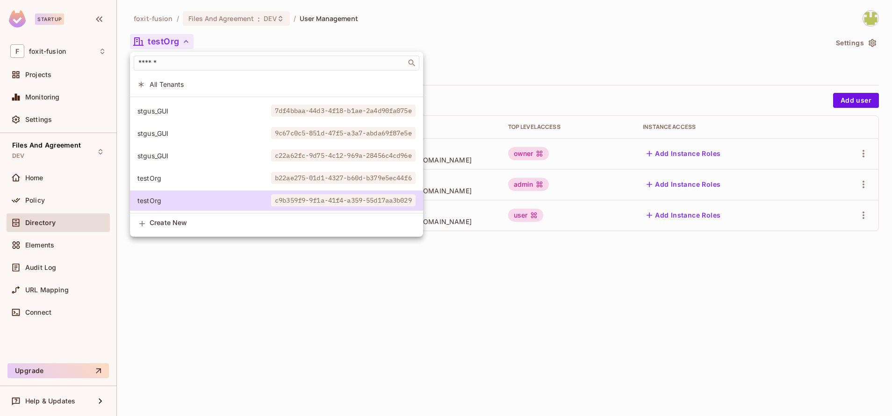
click at [344, 29] on div at bounding box center [446, 208] width 892 height 416
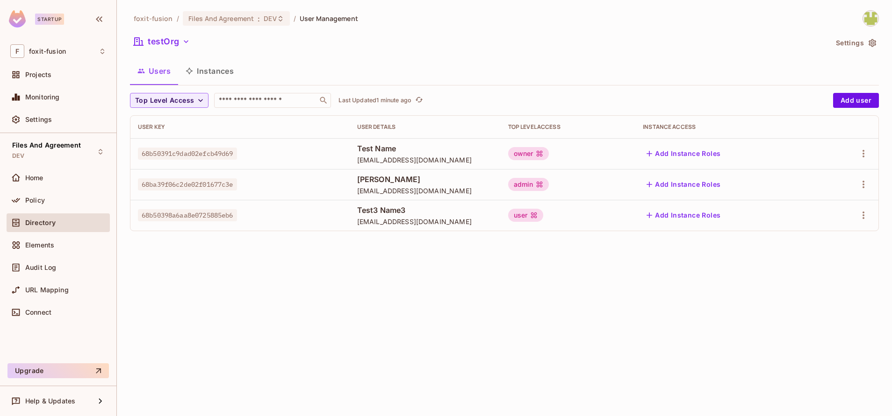
click at [854, 46] on button "Settings" at bounding box center [855, 43] width 47 height 15
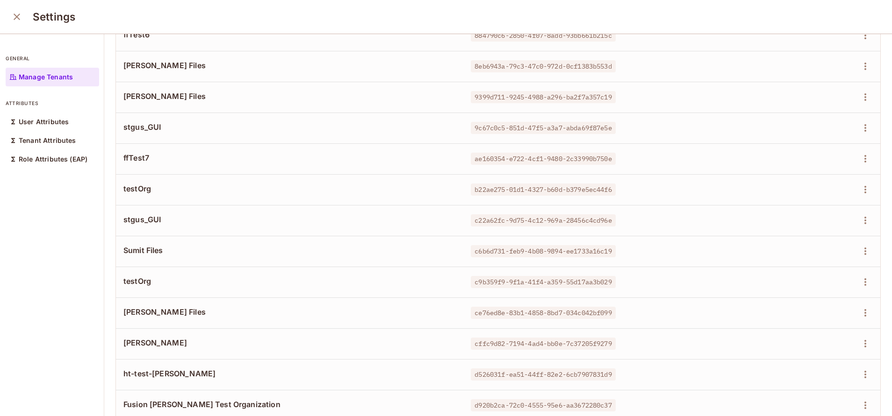
scroll to position [502, 0]
click at [860, 188] on icon "button" at bounding box center [865, 190] width 11 height 11
click at [801, 259] on span "Delete Tenant" at bounding box center [810, 252] width 50 height 15
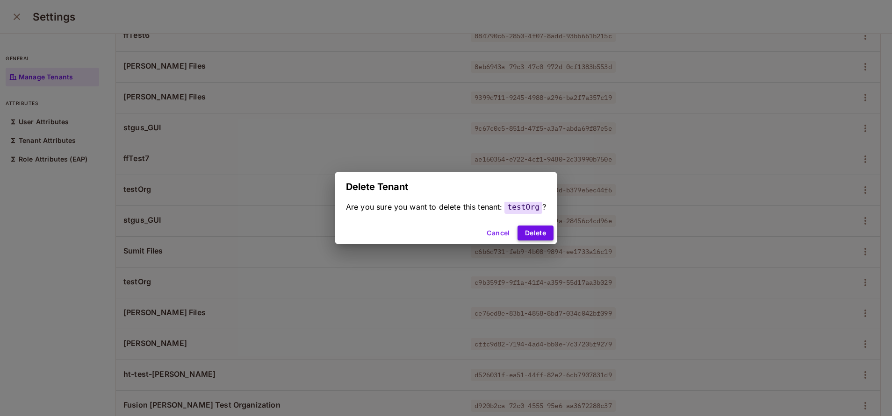
click at [524, 230] on button "Delete" at bounding box center [535, 233] width 36 height 15
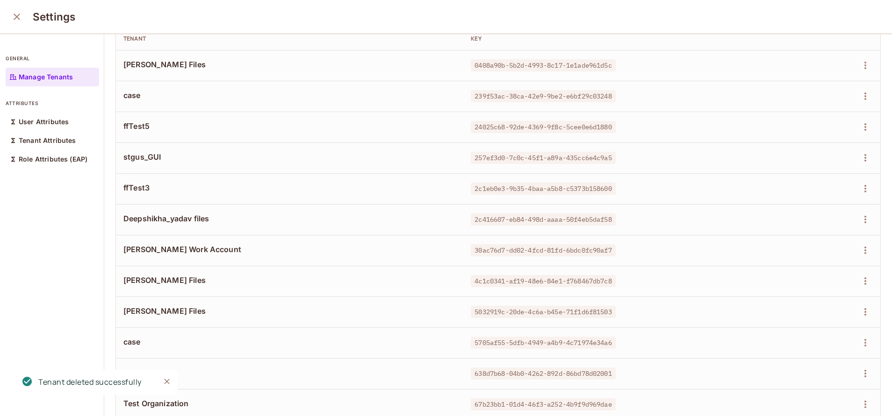
scroll to position [42, 0]
drag, startPoint x: 462, startPoint y: 156, endPoint x: 614, endPoint y: 151, distance: 152.0
click at [614, 151] on td "257ef3d0-7c0c-45f1-a89a-435cc6e4c9a5" at bounding box center [609, 156] width 292 height 31
copy span "257ef3d0-7c0c-45f1-a89a-435cc6e4c9a5"
click at [858, 157] on button "button" at bounding box center [865, 156] width 15 height 15
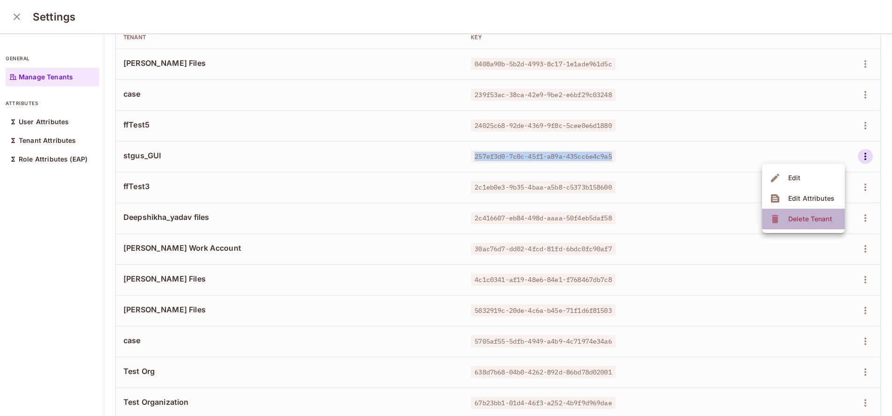
click at [808, 224] on span "Delete Tenant" at bounding box center [810, 219] width 50 height 15
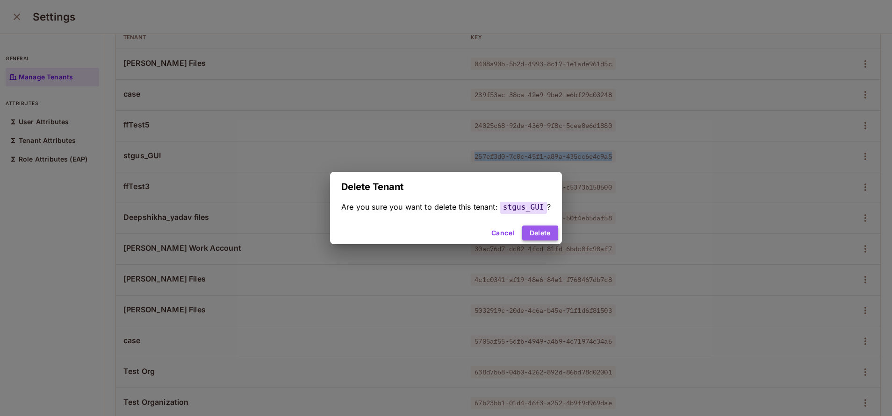
click at [534, 237] on button "Delete" at bounding box center [540, 233] width 36 height 15
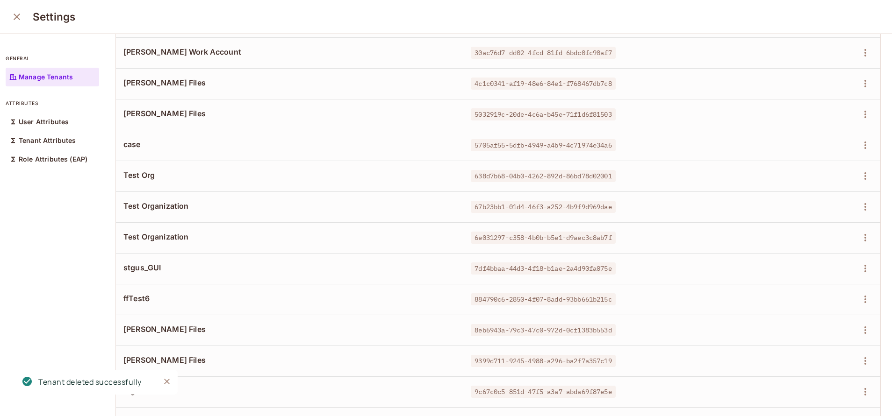
scroll to position [231, 0]
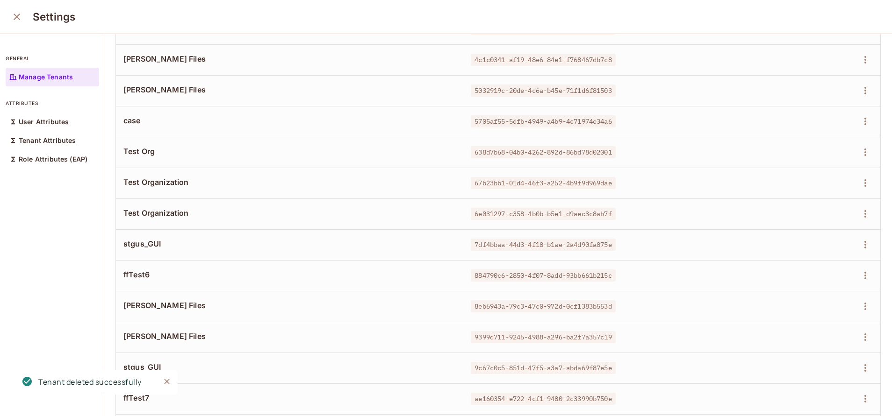
click at [471, 248] on span "7df4bbaa-44d3-4f18-b1ae-2a4d90fa075e" at bounding box center [543, 245] width 144 height 12
drag, startPoint x: 466, startPoint y: 245, endPoint x: 612, endPoint y: 242, distance: 146.4
click at [612, 242] on span "7df4bbaa-44d3-4f18-b1ae-2a4d90fa075e" at bounding box center [543, 245] width 144 height 12
copy span "7df4bbaa-44d3-4f18-b1ae-2a4d90fa075e"
click at [860, 244] on icon "button" at bounding box center [865, 244] width 11 height 11
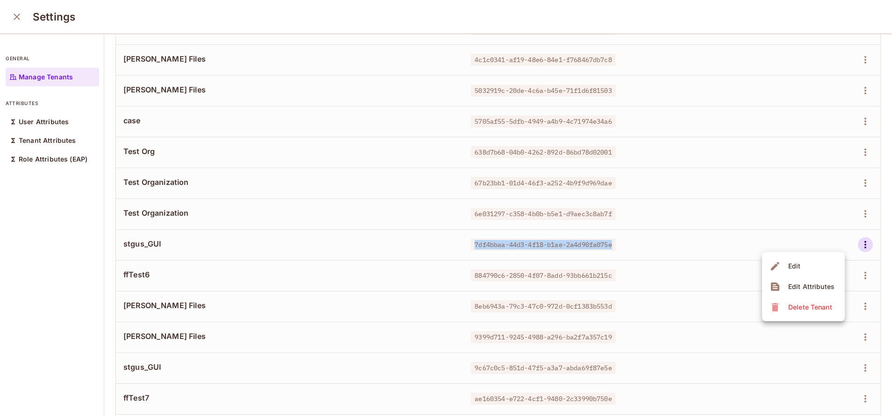
click at [811, 303] on div "Delete Tenant" at bounding box center [810, 307] width 44 height 9
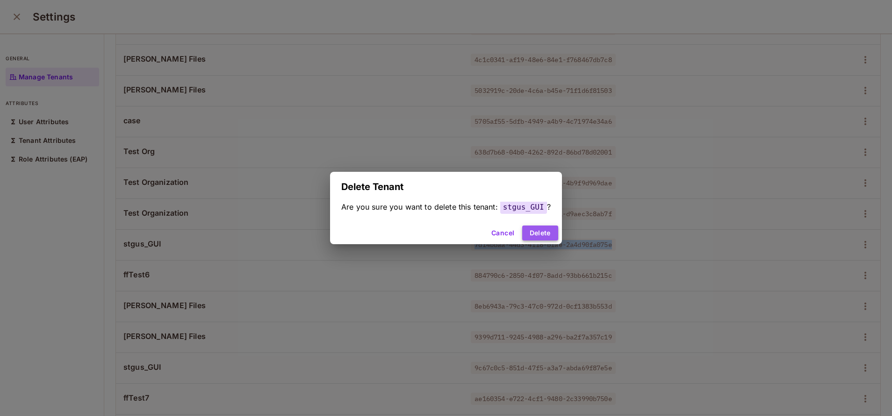
click at [535, 228] on button "Delete" at bounding box center [540, 233] width 36 height 15
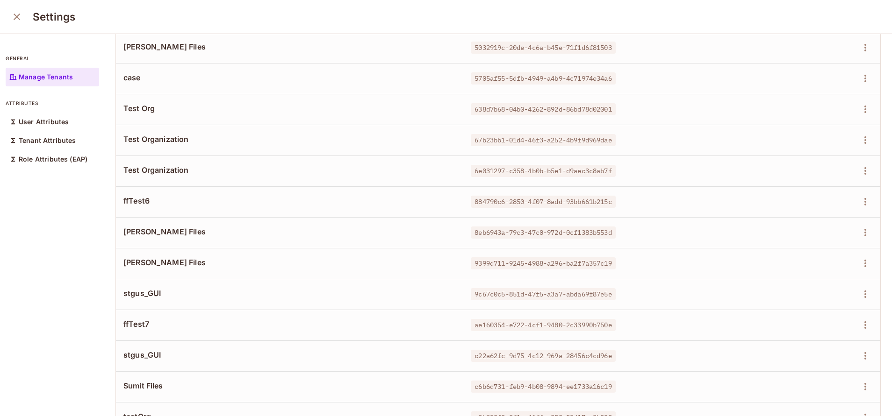
scroll to position [275, 0]
drag, startPoint x: 460, startPoint y: 294, endPoint x: 610, endPoint y: 291, distance: 149.1
click at [610, 291] on td "9c67c0c5-851d-47f5-a3a7-abda69f87e5e" at bounding box center [609, 294] width 292 height 31
copy span "9c67c0c5-851d-47f5-a3a7-abda69f87e5e"
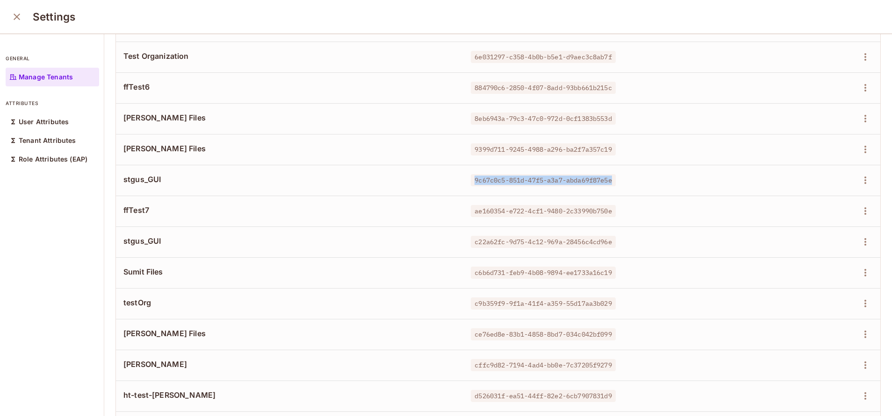
scroll to position [407, 0]
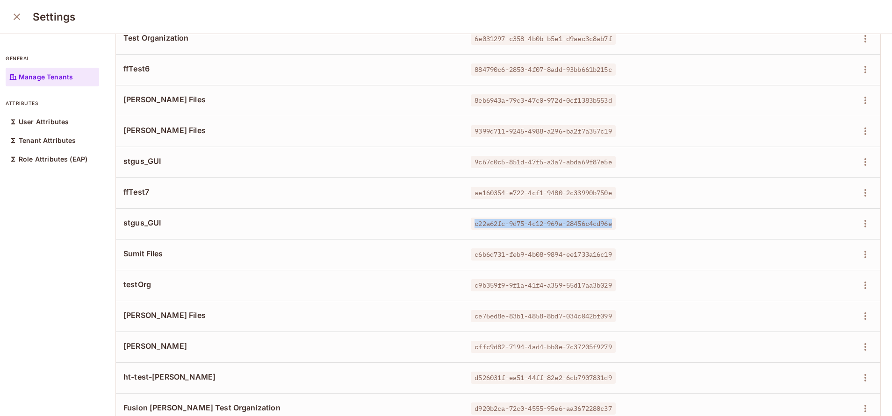
drag, startPoint x: 465, startPoint y: 223, endPoint x: 618, endPoint y: 221, distance: 152.9
click at [618, 221] on div "c22a62fc-9d75-4c12-969a-28456c4cd96e" at bounding box center [609, 223] width 277 height 9
copy span "c22a62fc-9d75-4c12-969a-28456c4cd96e"
click at [858, 230] on button "button" at bounding box center [865, 223] width 15 height 15
click at [816, 279] on span "Delete Tenant" at bounding box center [810, 286] width 50 height 15
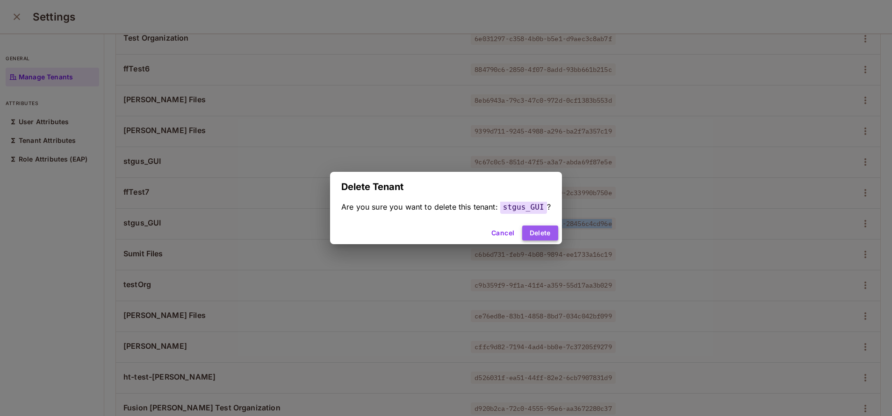
click at [544, 235] on button "Delete" at bounding box center [540, 233] width 36 height 15
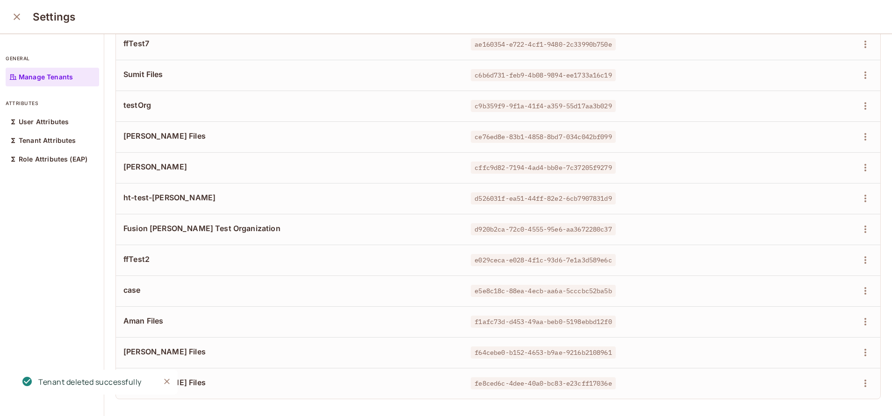
scroll to position [567, 0]
click at [167, 382] on icon "Close" at bounding box center [167, 382] width 6 height 6
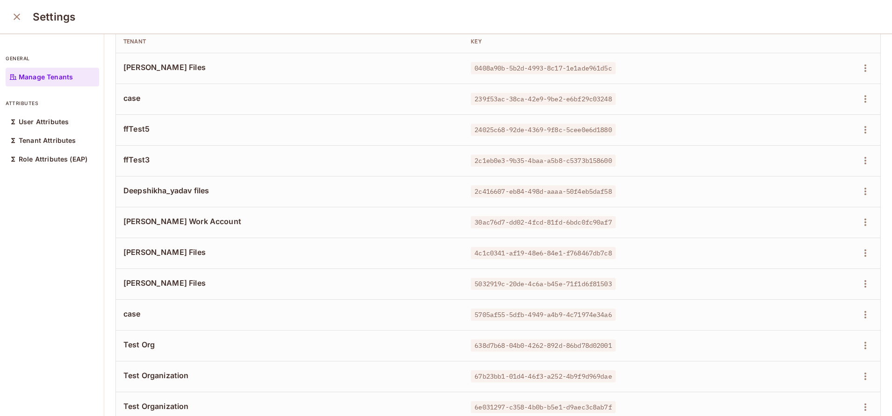
scroll to position [0, 0]
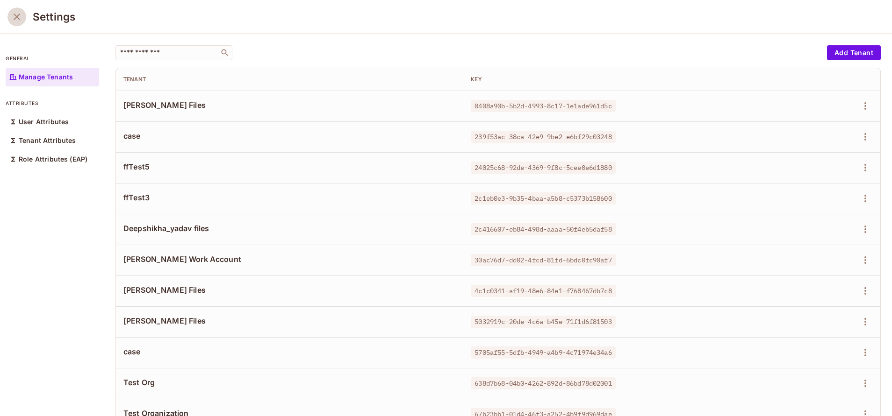
click at [15, 21] on icon "close" at bounding box center [16, 16] width 11 height 11
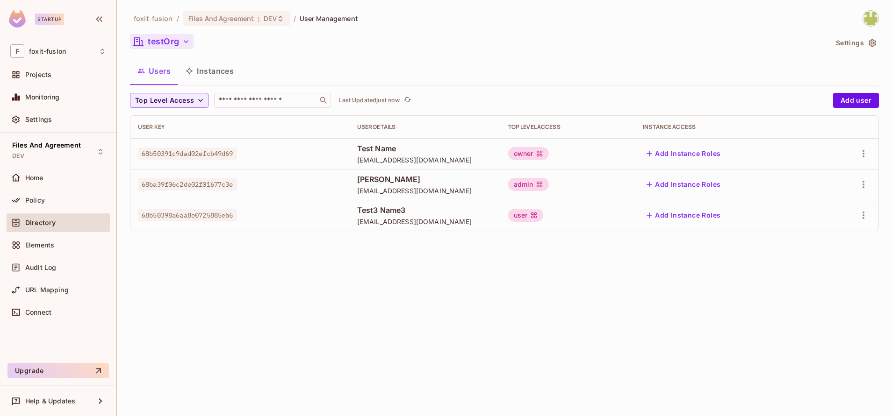
click at [175, 42] on button "testOrg" at bounding box center [162, 41] width 64 height 15
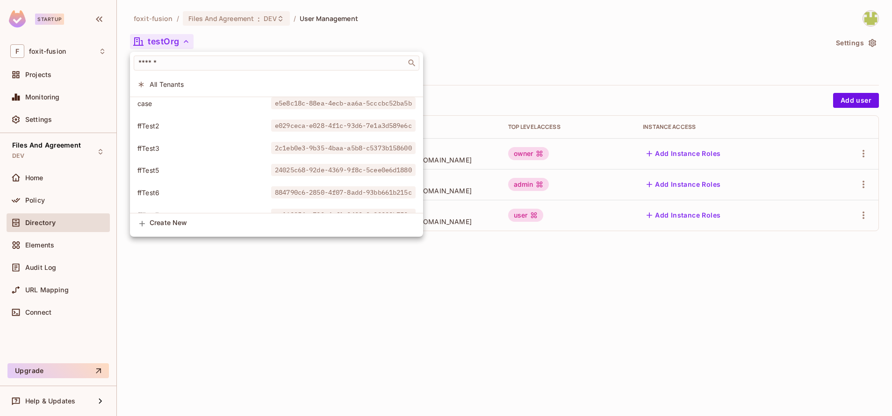
scroll to position [522, 0]
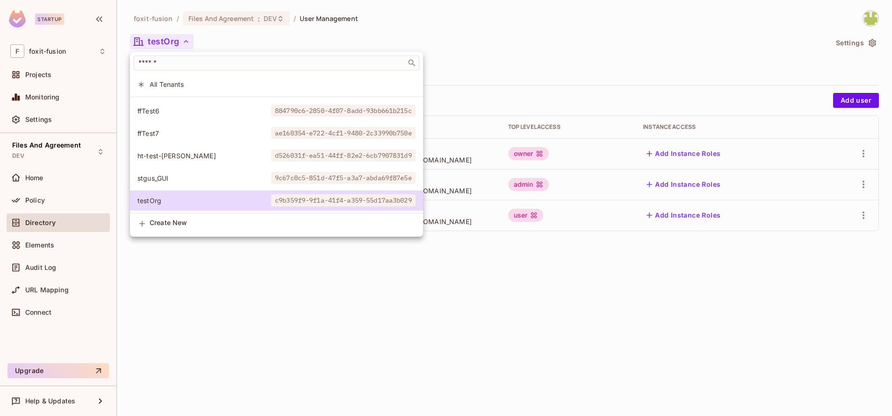
click at [219, 174] on span "stgus_GUI" at bounding box center [204, 178] width 134 height 9
